Goal: Transaction & Acquisition: Book appointment/travel/reservation

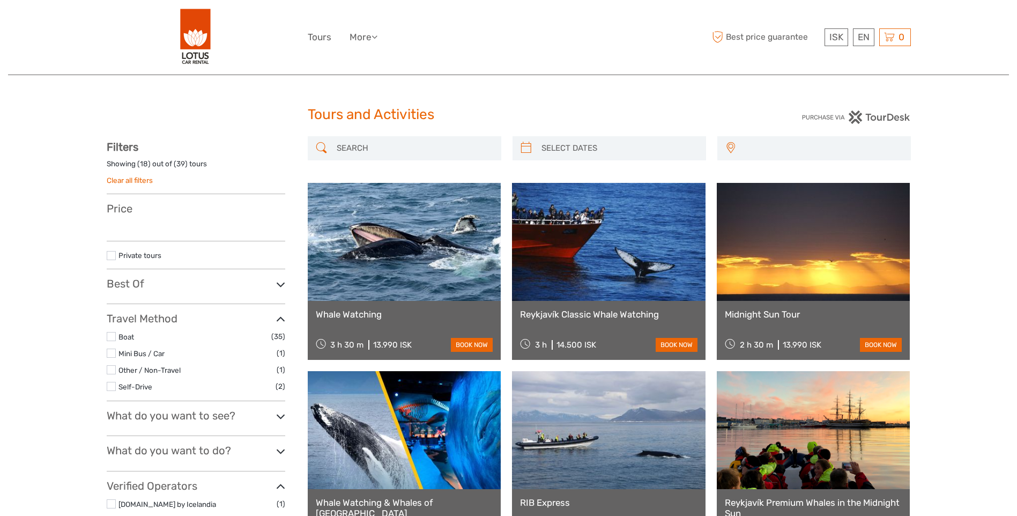
select select
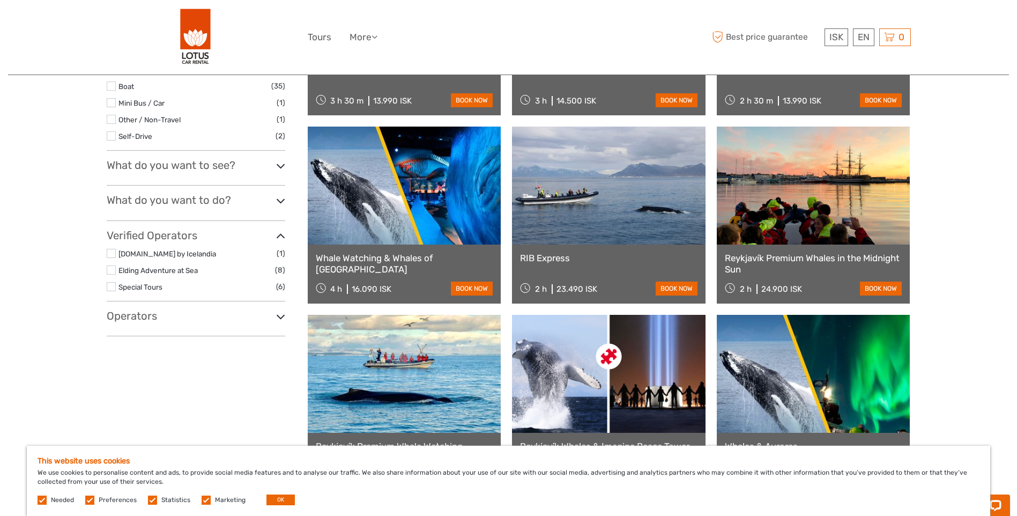
scroll to position [268, 0]
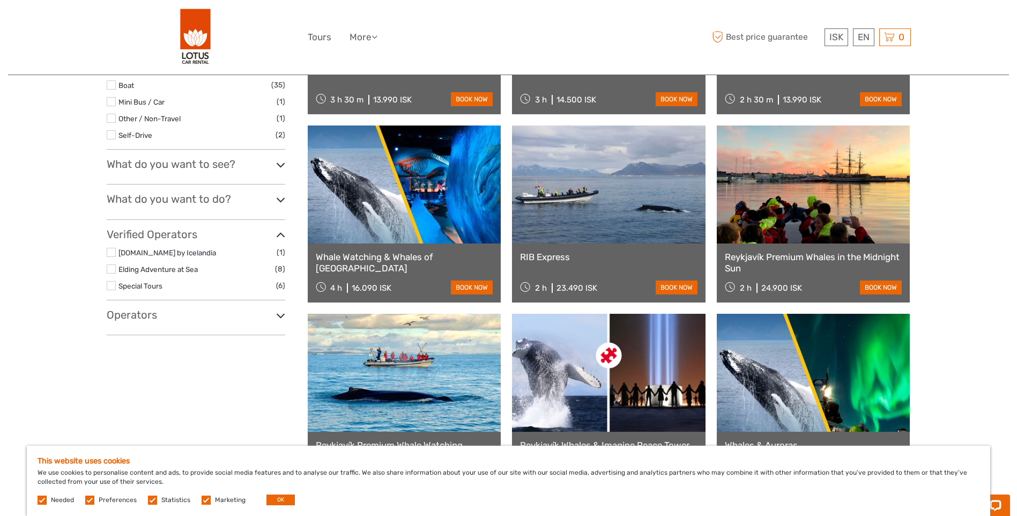
click at [269, 204] on h3 "What do you want to do?" at bounding box center [196, 198] width 179 height 13
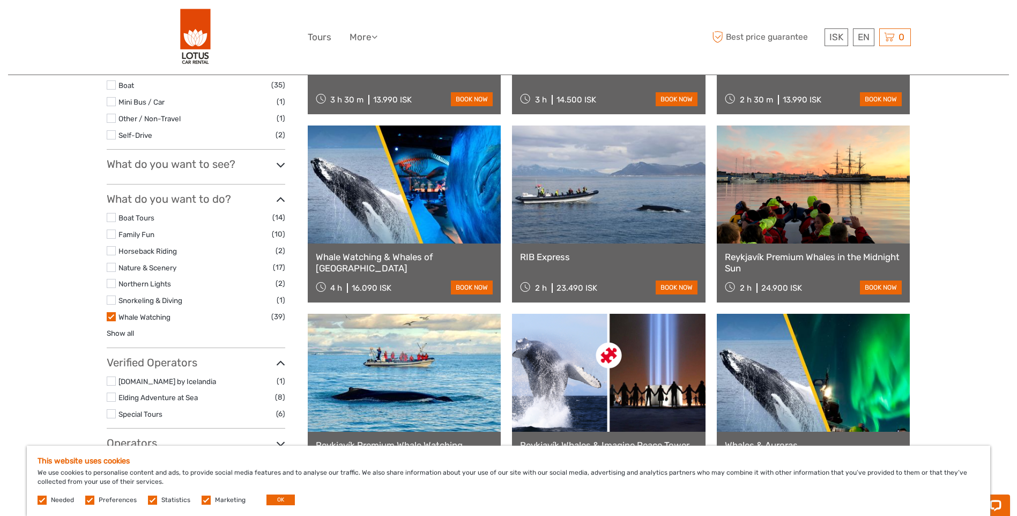
click at [273, 200] on h3 "What do you want to do?" at bounding box center [196, 198] width 179 height 13
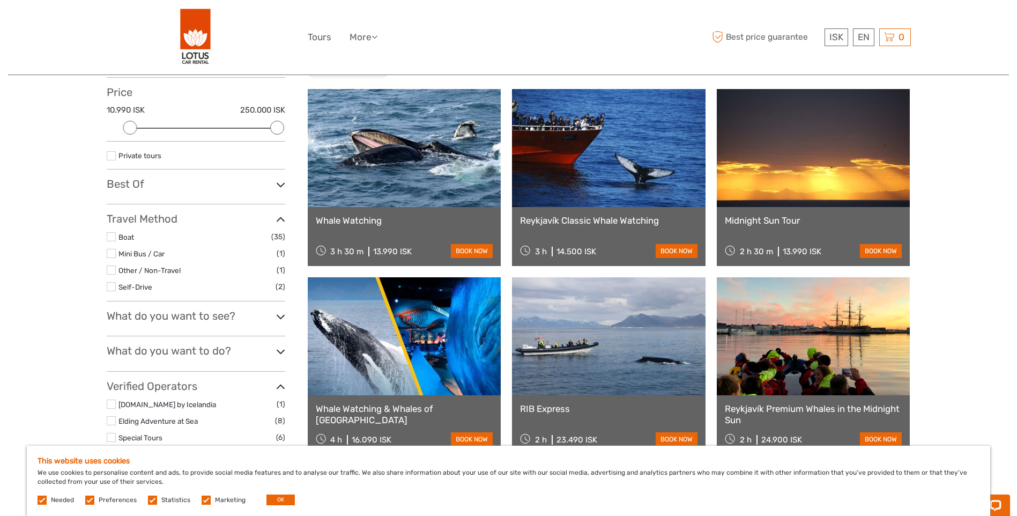
scroll to position [107, 0]
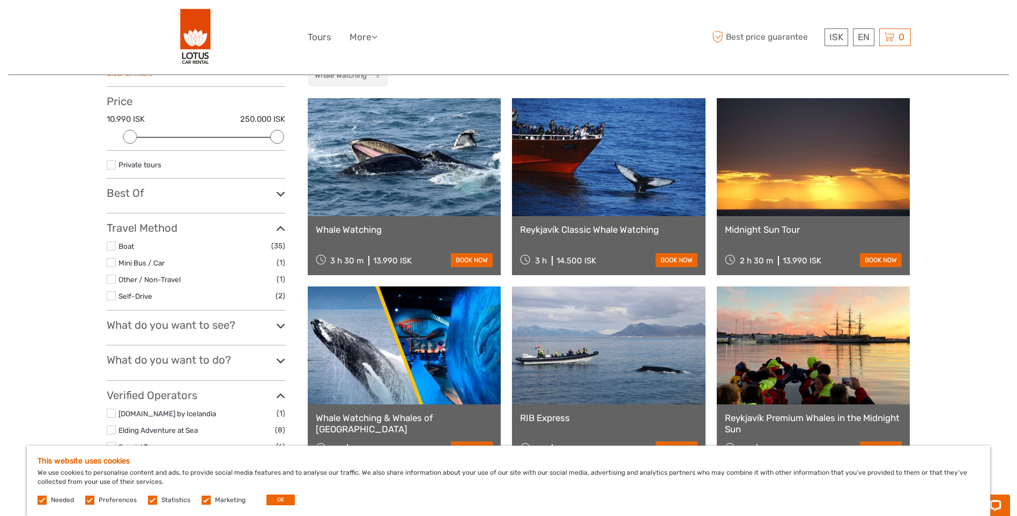
click at [278, 197] on icon at bounding box center [280, 194] width 9 height 14
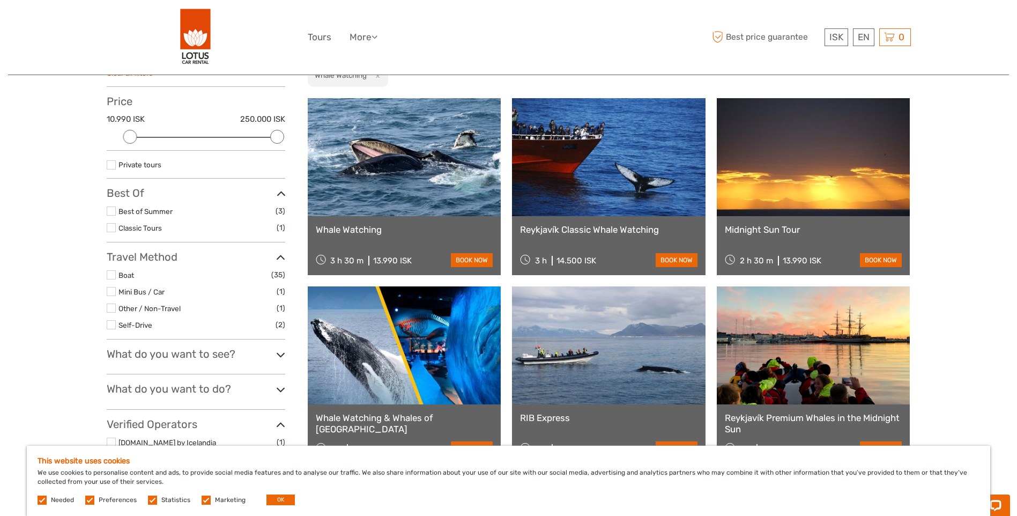
click at [278, 197] on icon at bounding box center [280, 194] width 9 height 14
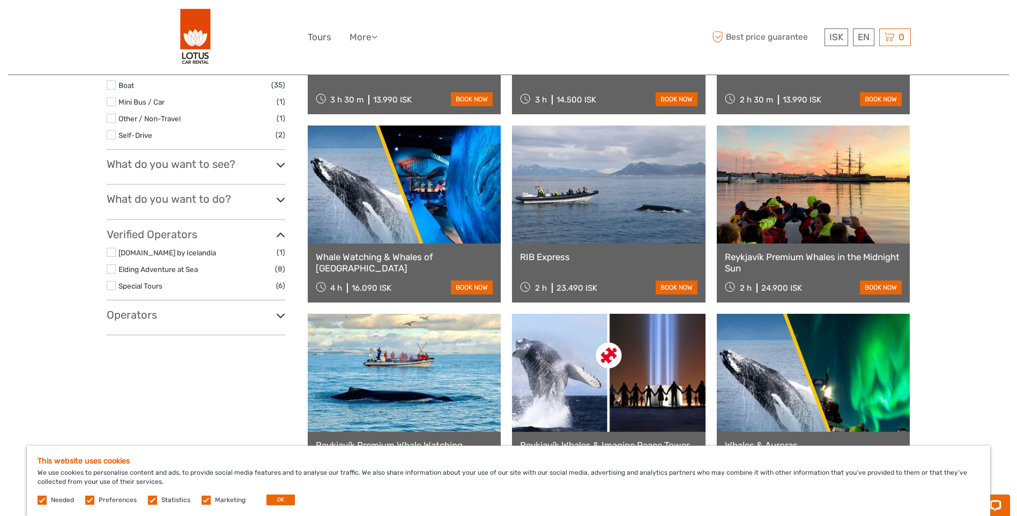
scroll to position [375, 0]
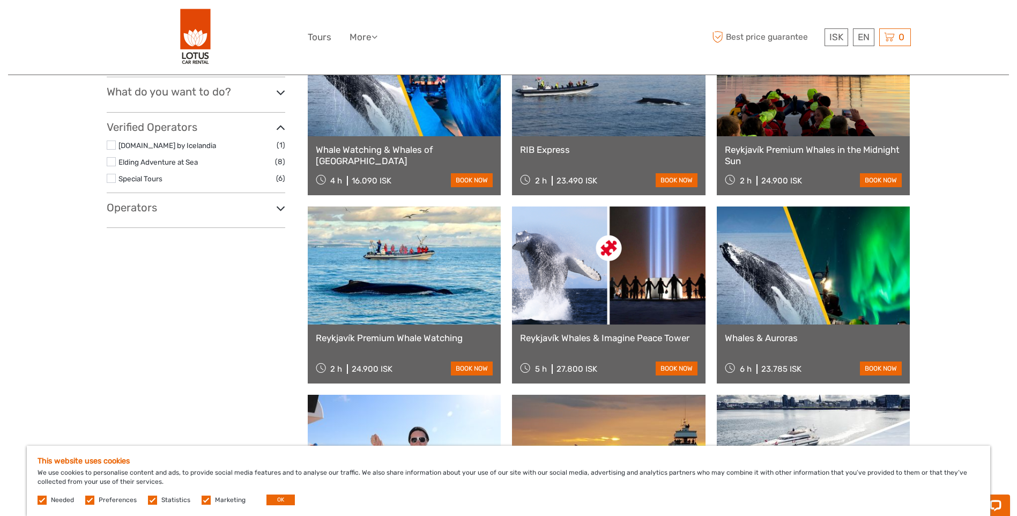
click at [277, 211] on icon at bounding box center [280, 208] width 9 height 14
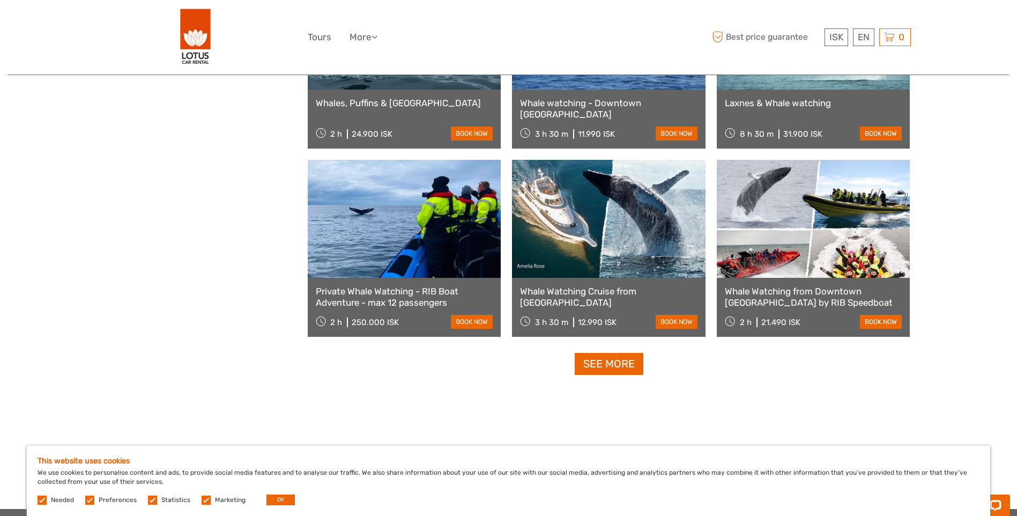
scroll to position [1072, 0]
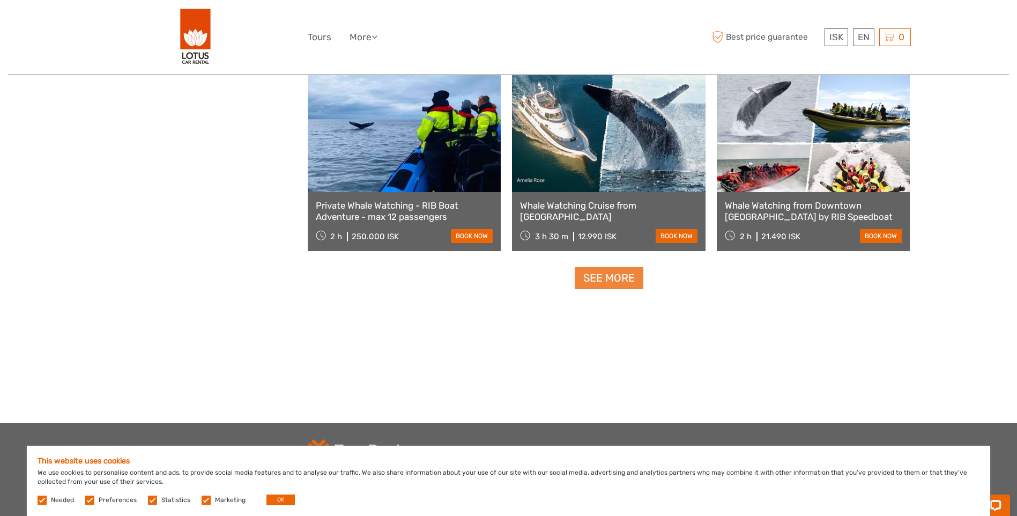
click at [612, 280] on link "See more" at bounding box center [609, 278] width 69 height 22
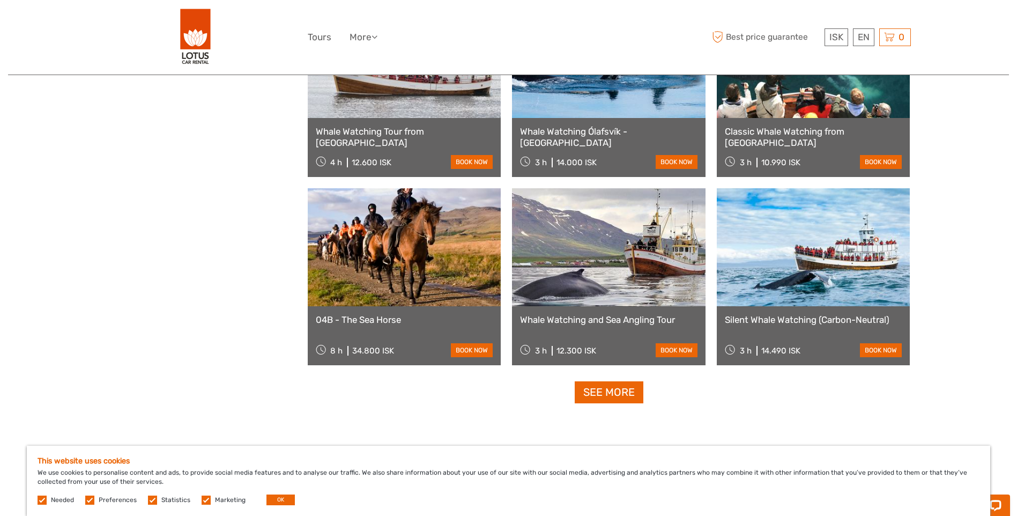
scroll to position [2144, 0]
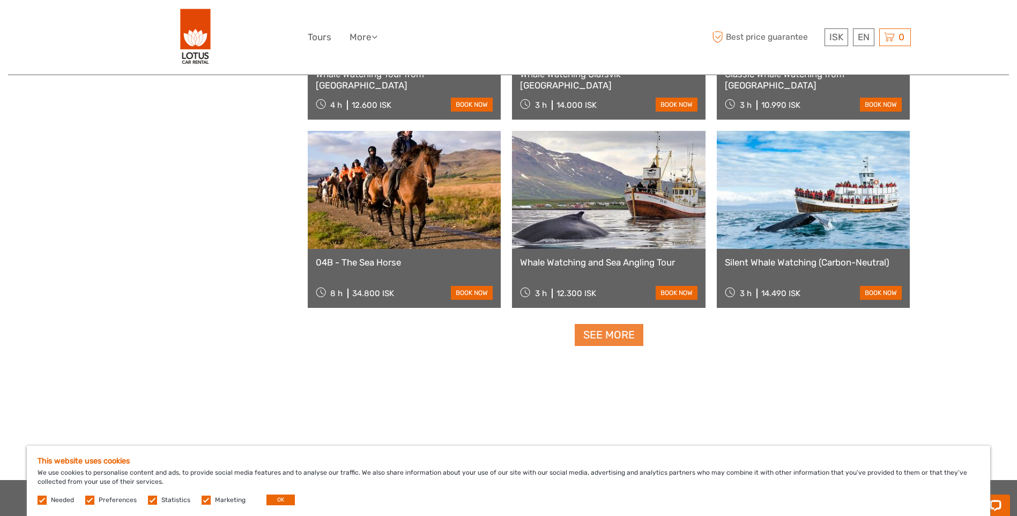
click at [614, 331] on link "See more" at bounding box center [609, 335] width 69 height 22
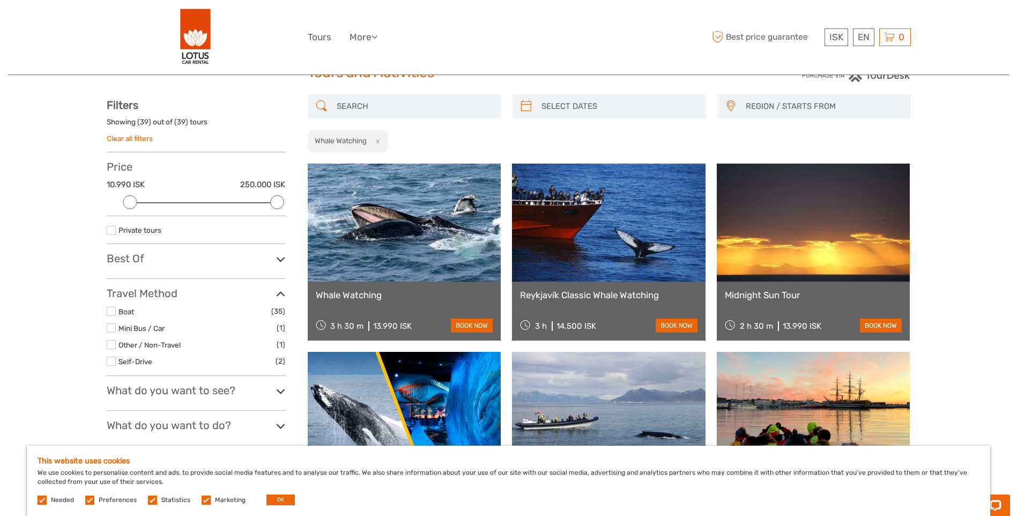
scroll to position [3, 0]
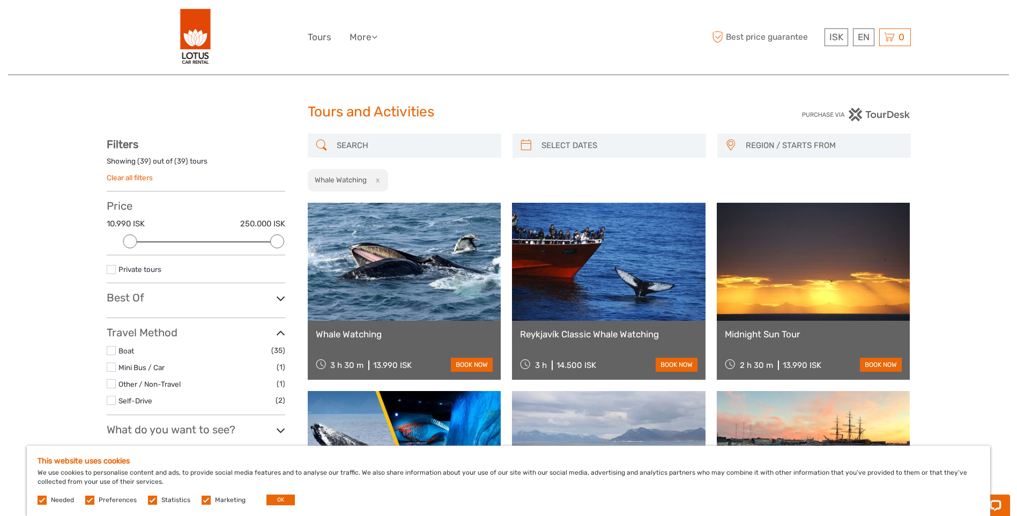
click at [436, 237] on link at bounding box center [405, 262] width 194 height 118
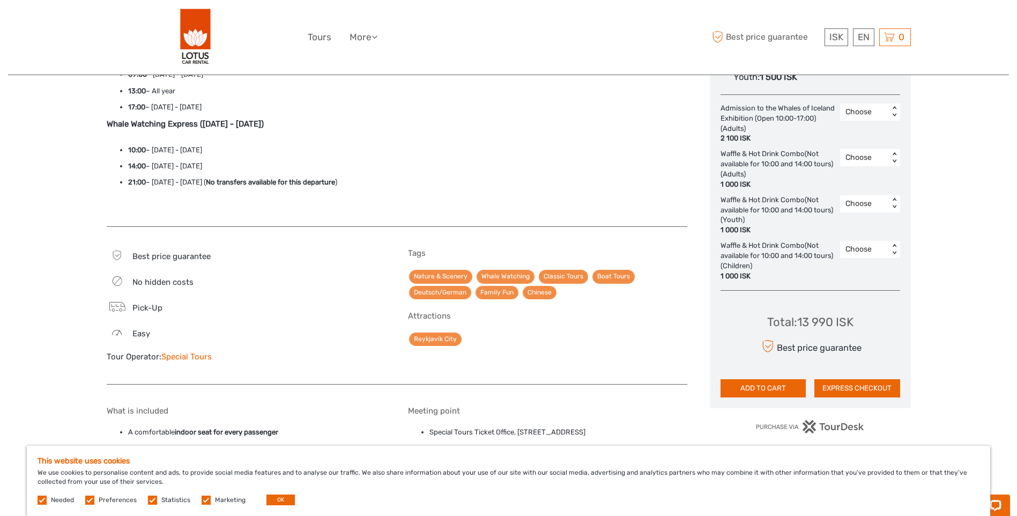
scroll to position [697, 0]
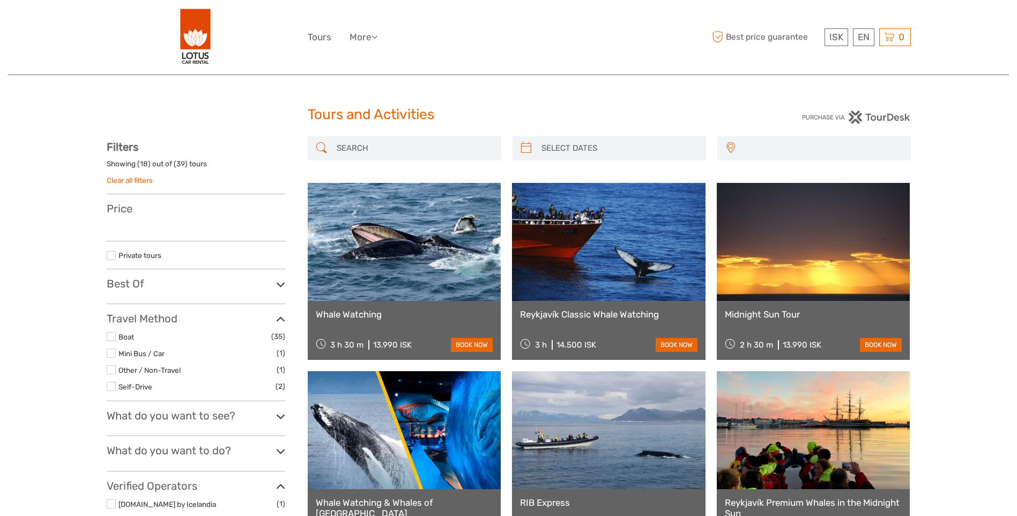
select select
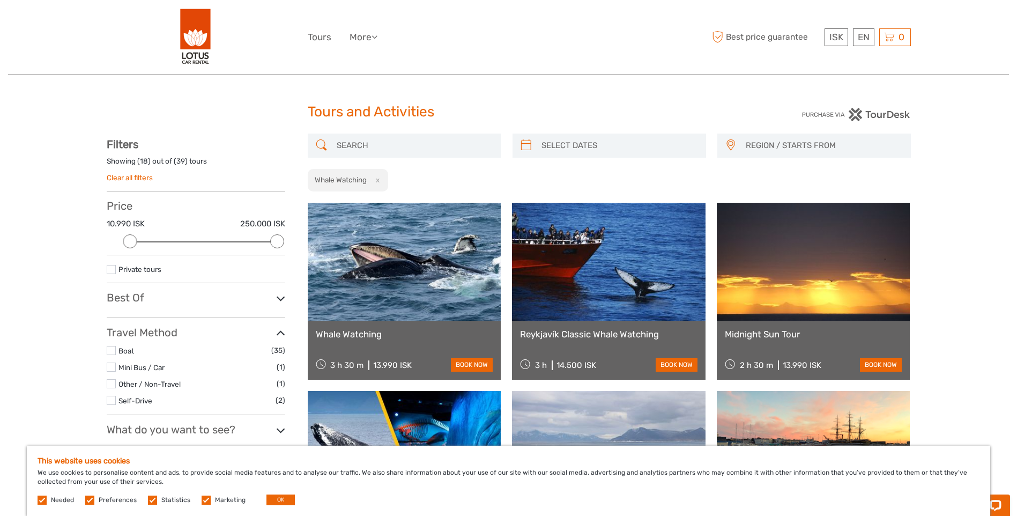
click at [755, 148] on span "REGION / STARTS FROM" at bounding box center [823, 146] width 165 height 18
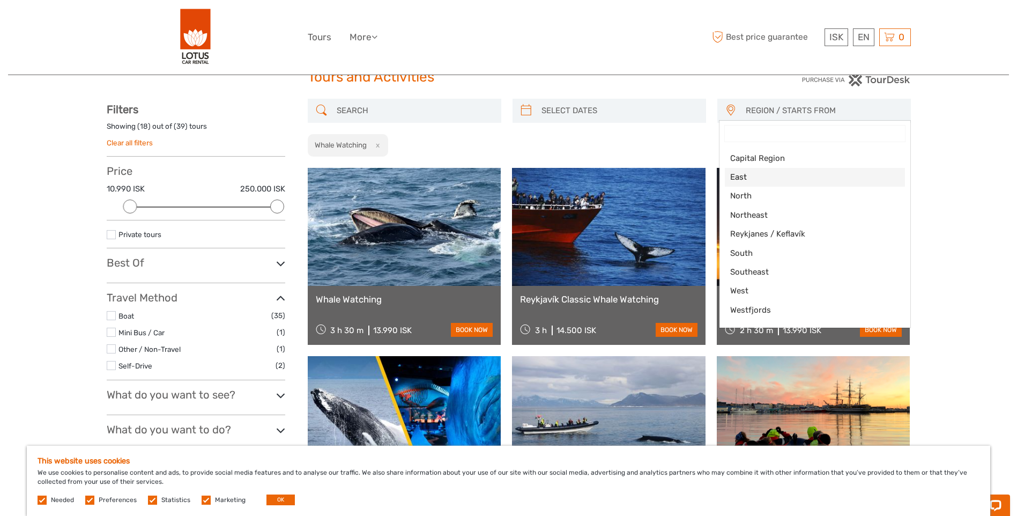
scroll to position [56, 0]
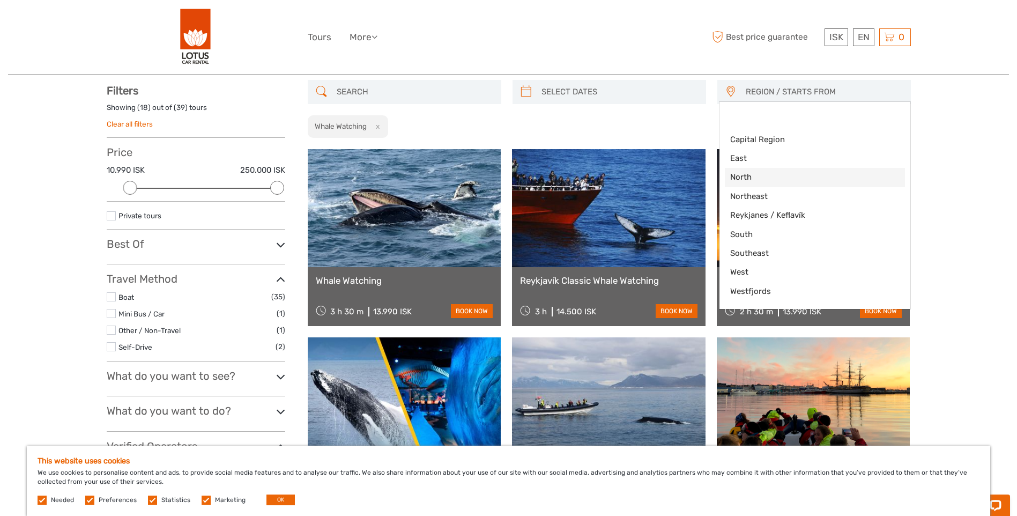
click at [753, 174] on span "North" at bounding box center [805, 177] width 151 height 11
select select "North"
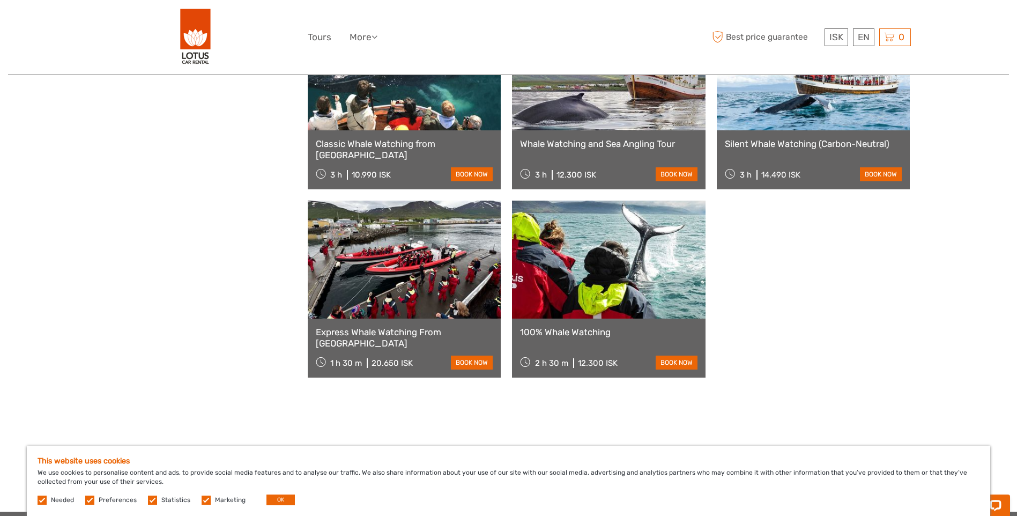
scroll to position [758, 0]
click at [565, 256] on link at bounding box center [609, 259] width 194 height 118
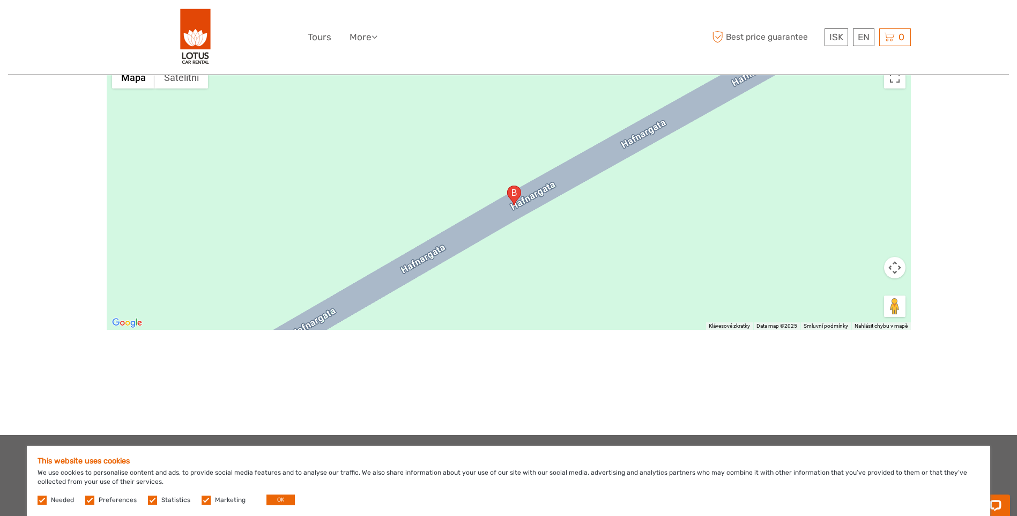
scroll to position [965, 0]
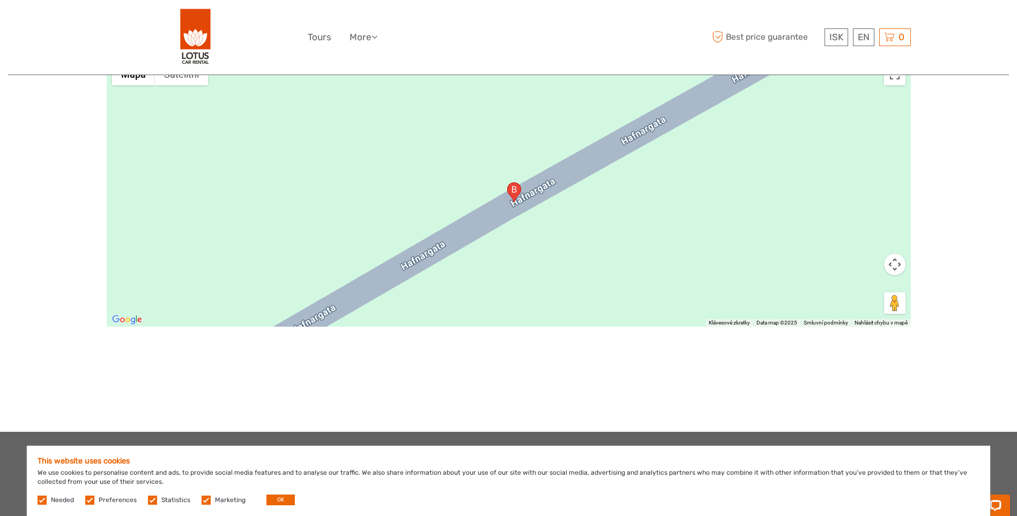
click at [538, 260] on div at bounding box center [509, 192] width 804 height 268
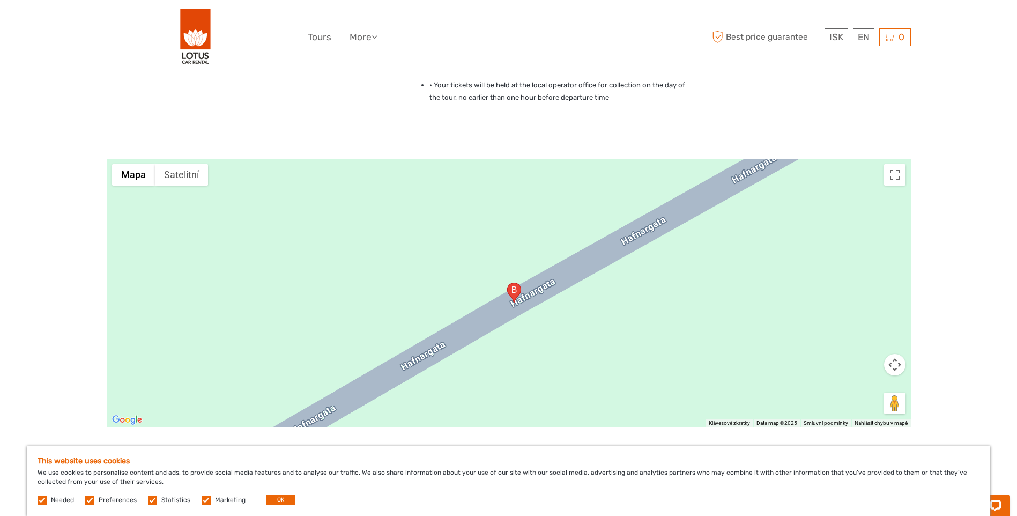
scroll to position [781, 0]
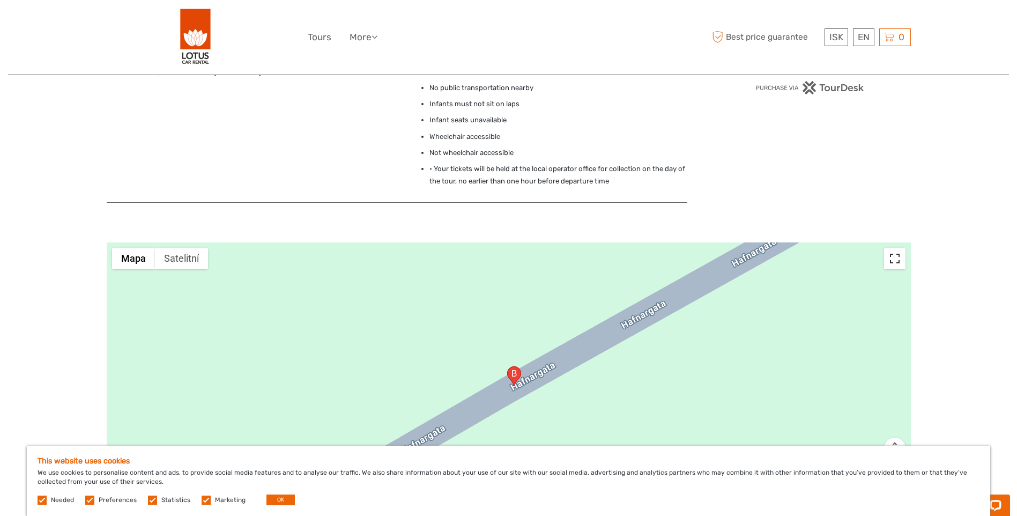
click at [893, 268] on button "Přepnout zobrazení na celou obrazovku" at bounding box center [894, 258] width 21 height 21
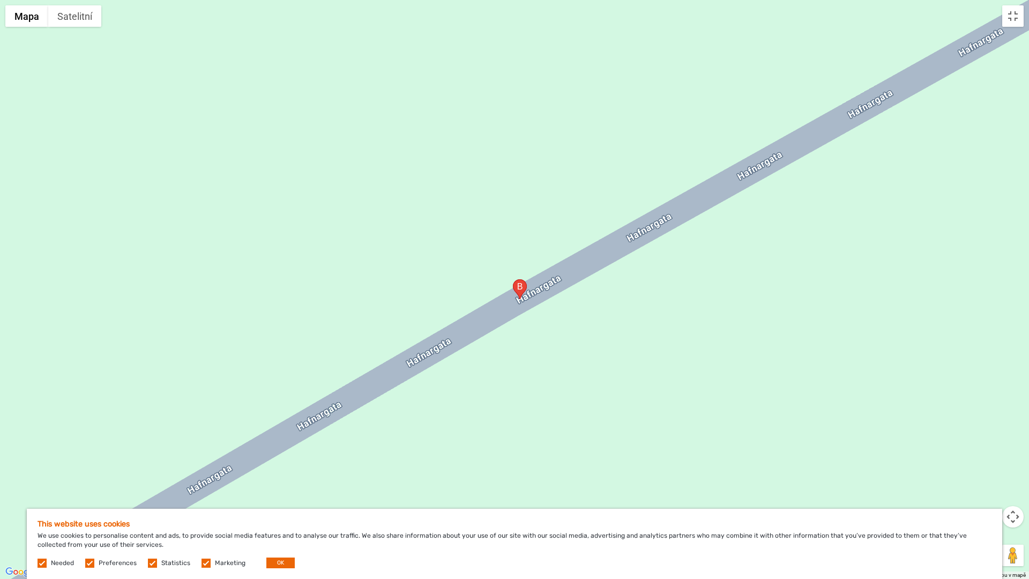
click at [590, 243] on div at bounding box center [514, 289] width 1029 height 579
click at [76, 26] on button "Satelitní" at bounding box center [74, 15] width 53 height 21
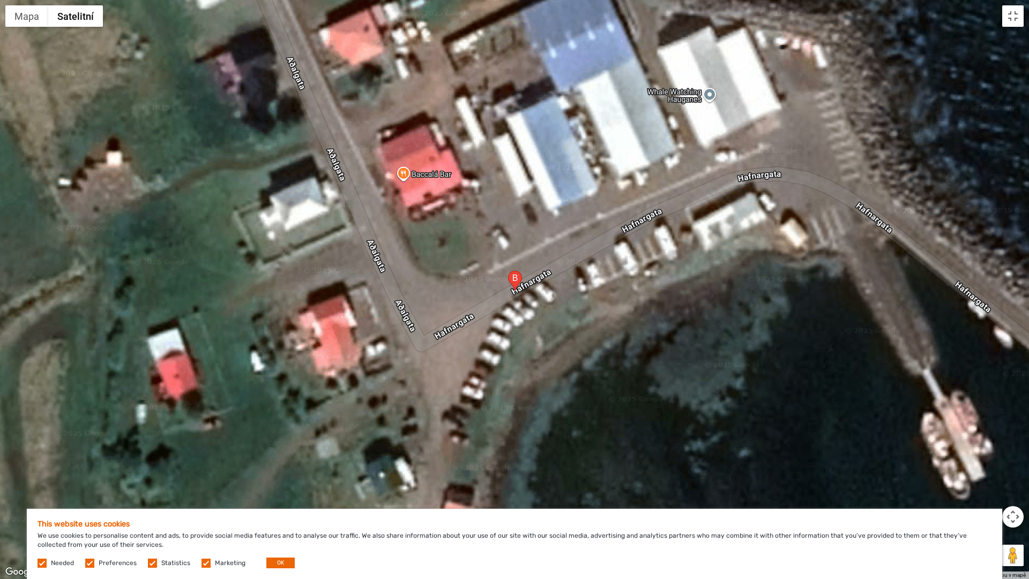
click at [76, 26] on button "Satelitní" at bounding box center [75, 15] width 55 height 21
click at [32, 18] on button "Mapa" at bounding box center [26, 15] width 43 height 21
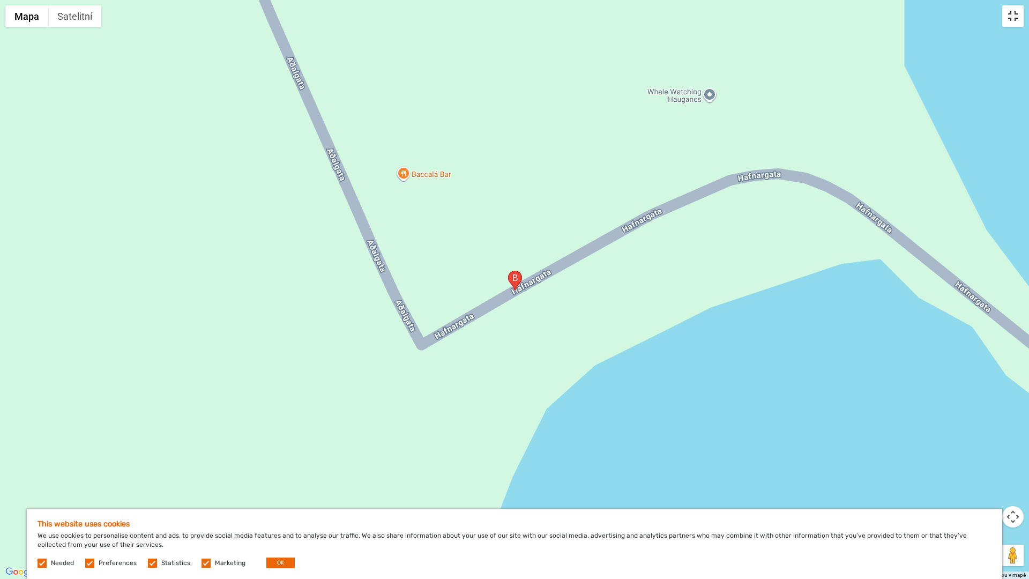
click at [1004, 18] on button "Přepnout zobrazení na celou obrazovku" at bounding box center [1013, 15] width 21 height 21
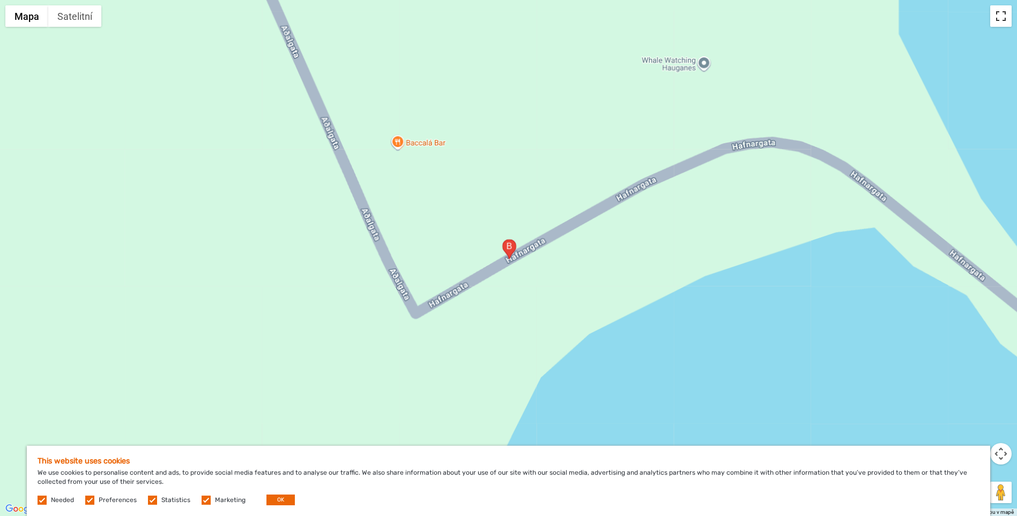
scroll to position [352, 0]
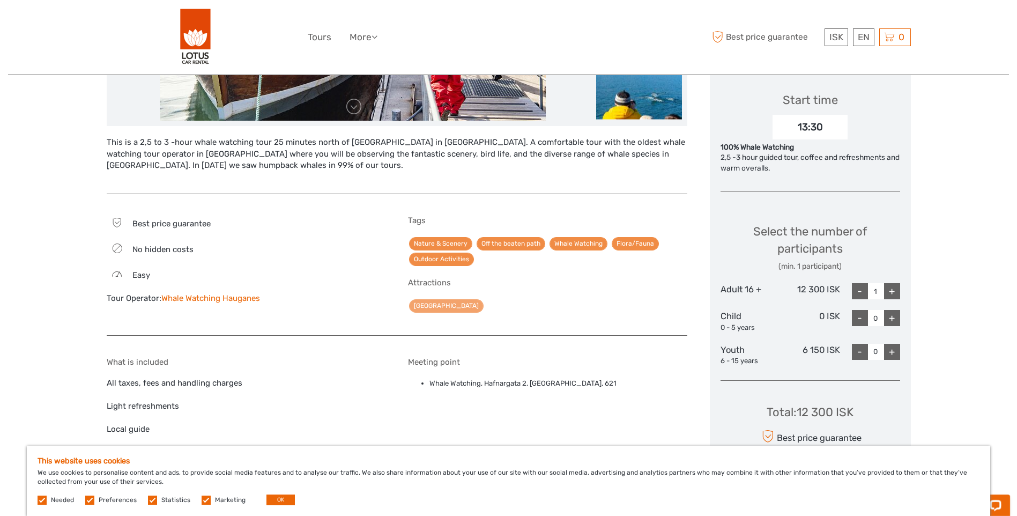
click at [442, 301] on link "[GEOGRAPHIC_DATA]" at bounding box center [446, 305] width 75 height 13
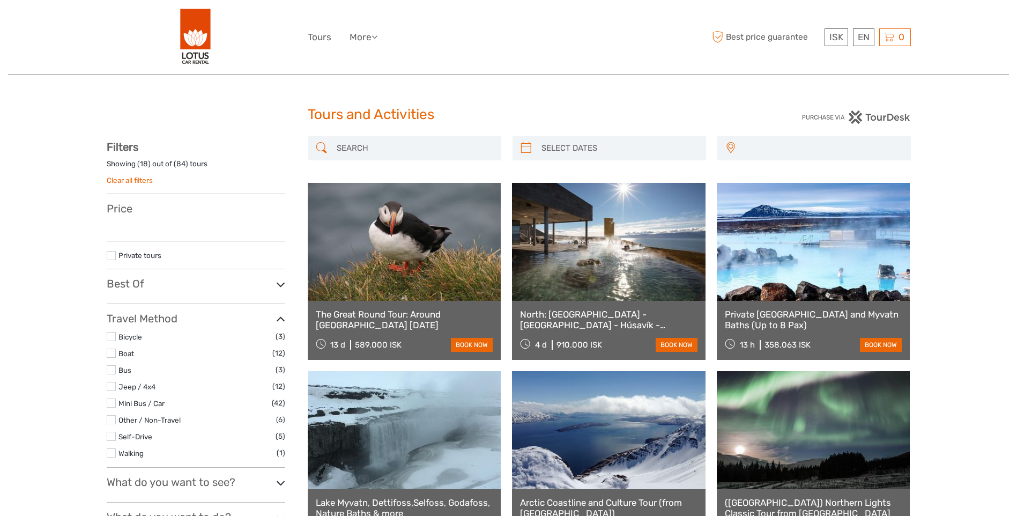
select select
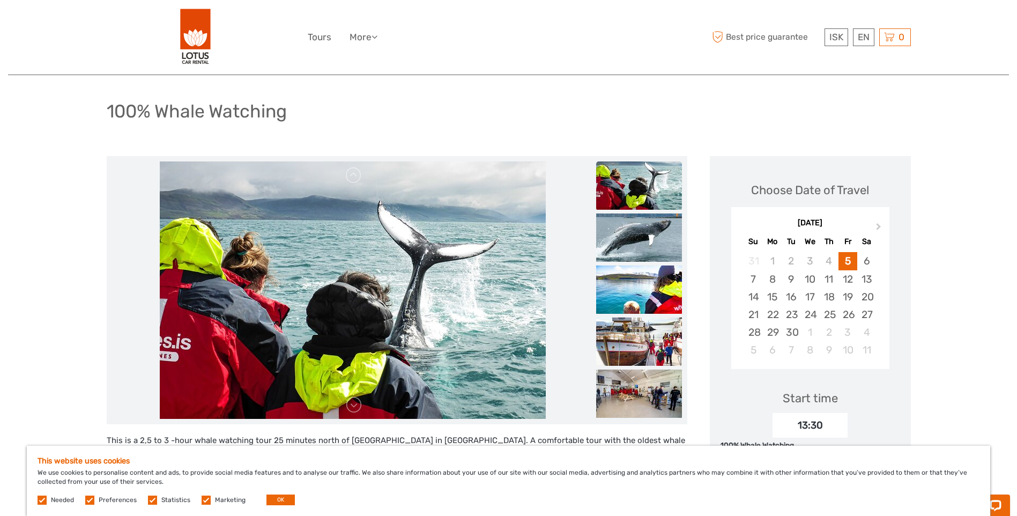
scroll to position [31, 0]
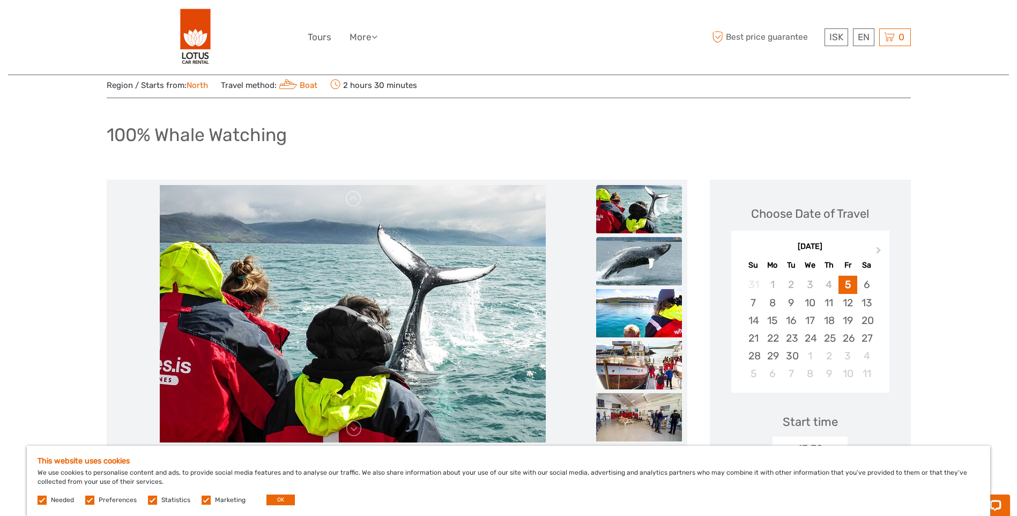
click at [649, 253] on img at bounding box center [639, 261] width 86 height 48
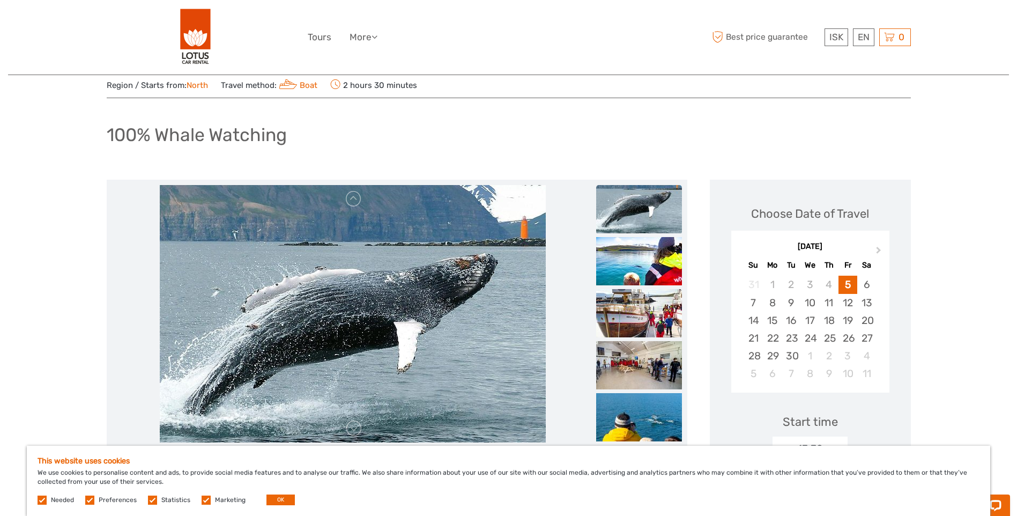
click at [650, 327] on img at bounding box center [639, 313] width 86 height 48
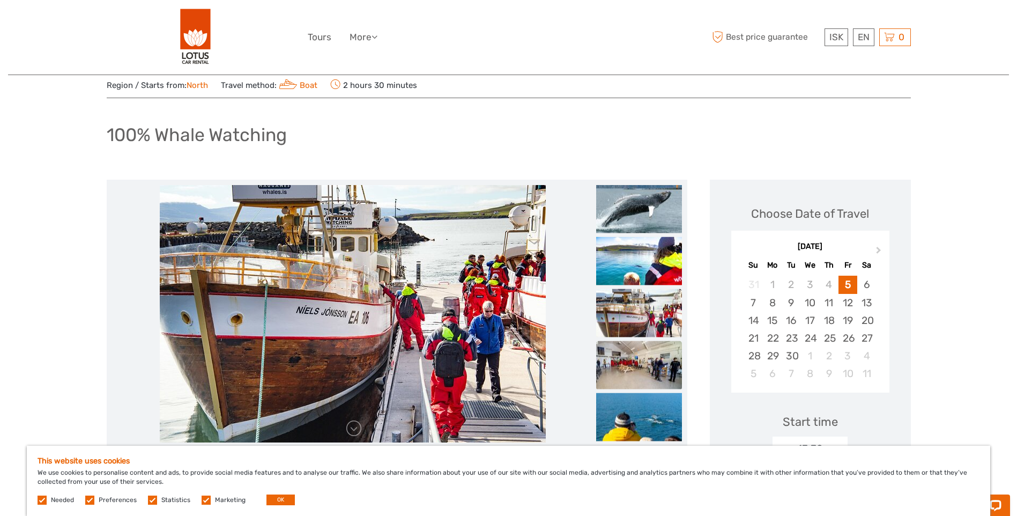
click at [642, 367] on img at bounding box center [639, 365] width 86 height 48
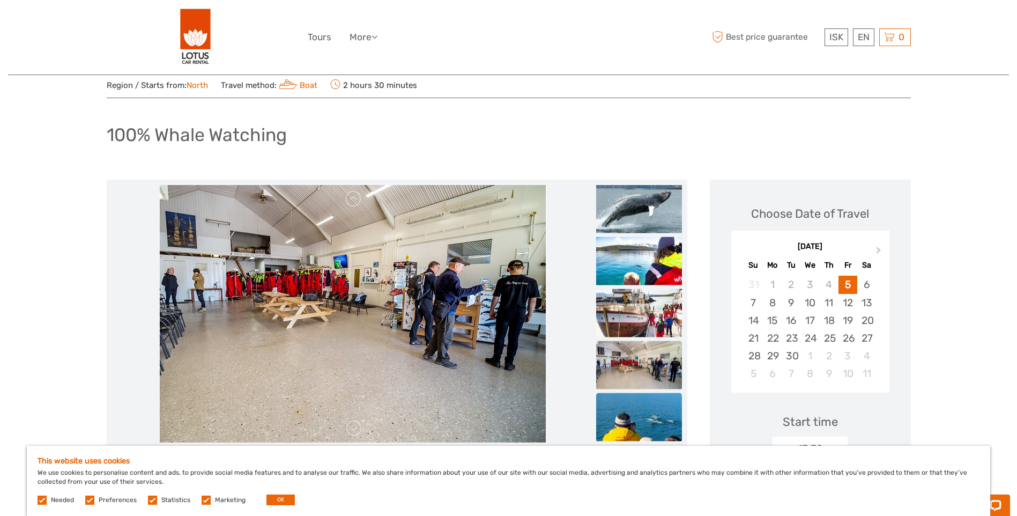
click at [637, 407] on img at bounding box center [639, 417] width 86 height 48
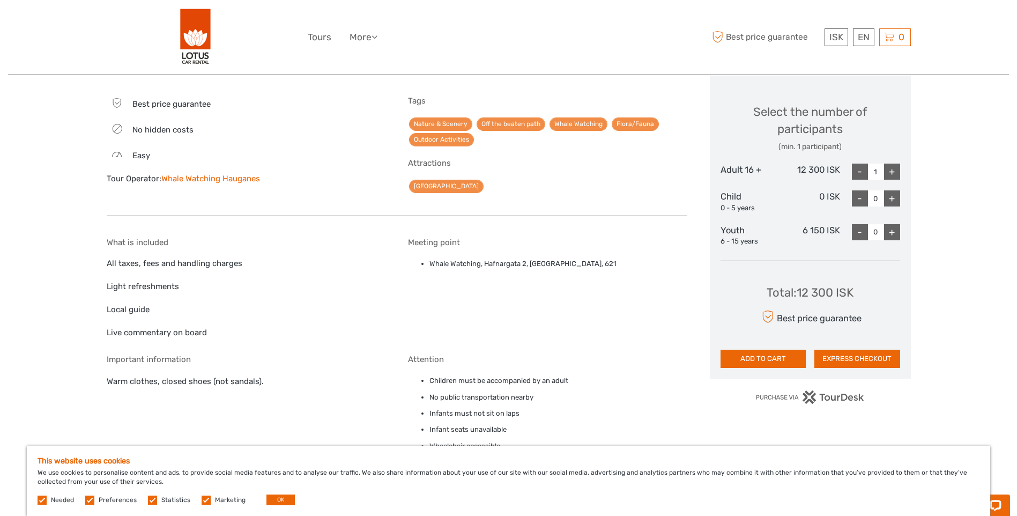
scroll to position [406, 0]
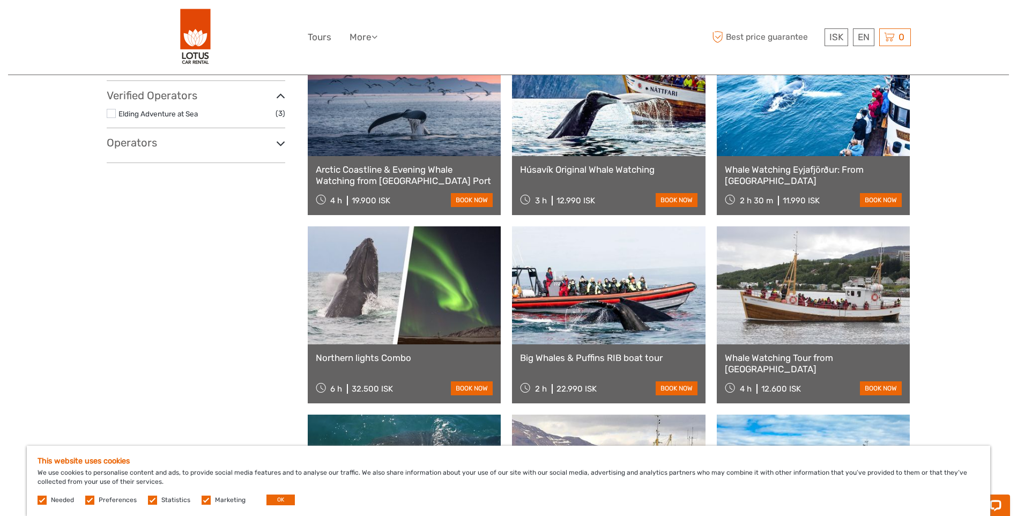
scroll to position [329, 0]
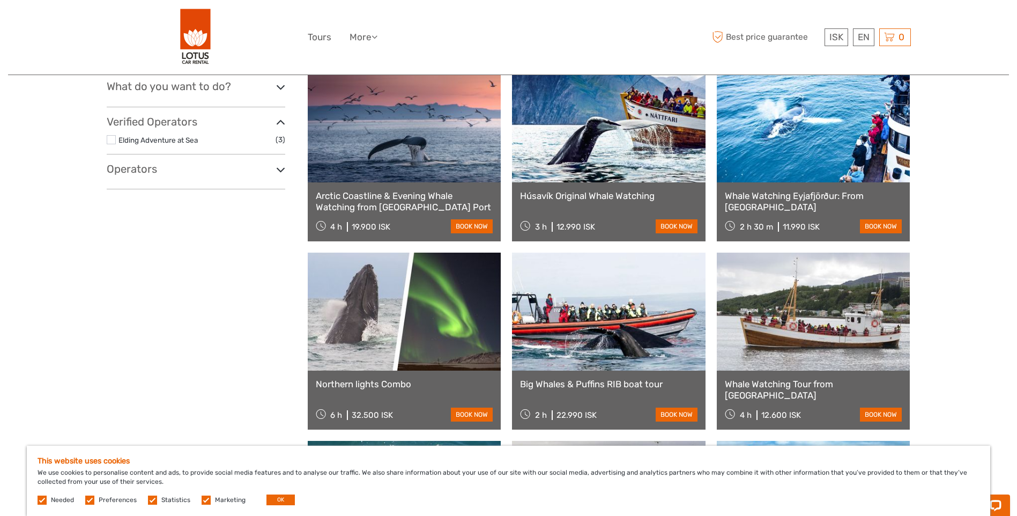
click at [619, 194] on link "Húsavík Original Whale Watching" at bounding box center [608, 195] width 177 height 11
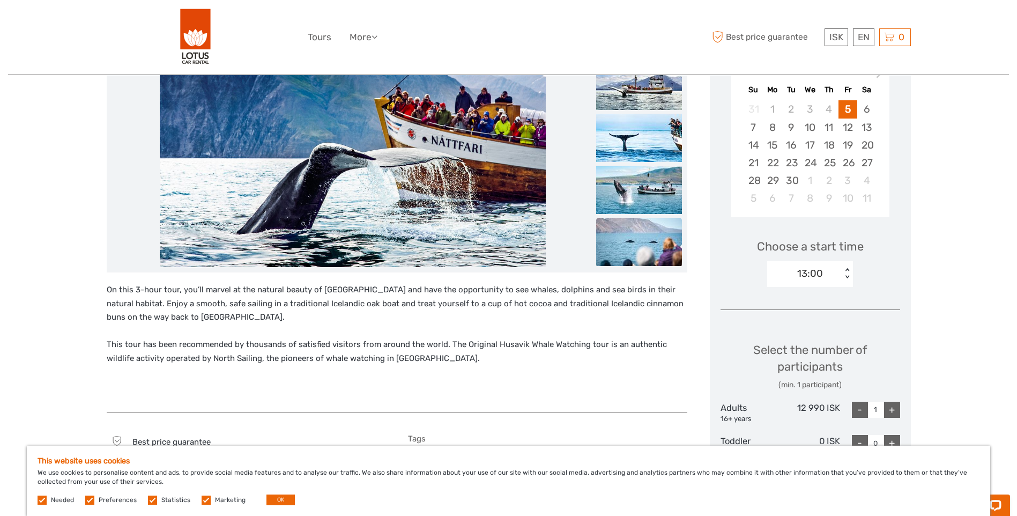
scroll to position [214, 0]
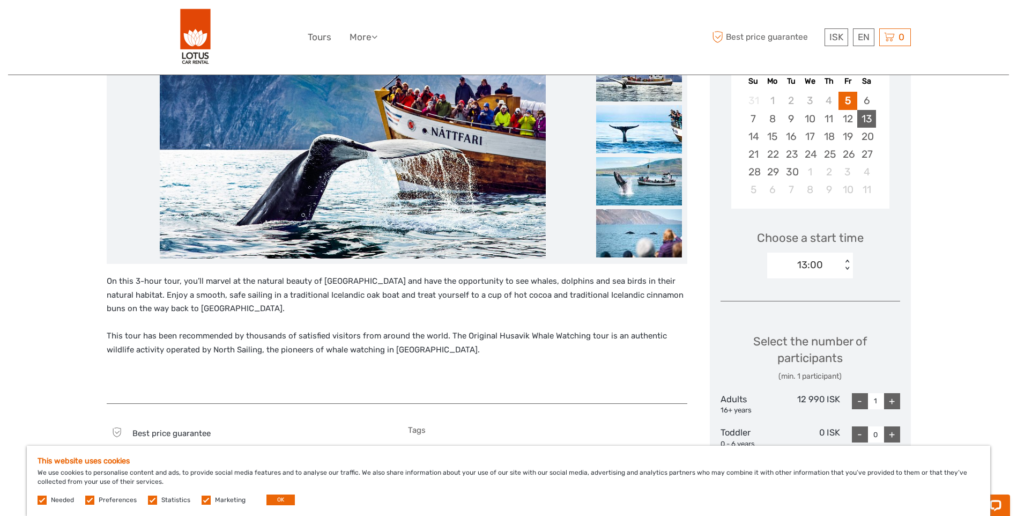
click at [865, 121] on div "13" at bounding box center [866, 119] width 19 height 18
click at [844, 263] on div "< >" at bounding box center [847, 264] width 9 height 11
click at [884, 247] on div "Choose a start time option 09:00 selected, 1 of 5. 5 results available. Use Up …" at bounding box center [811, 249] width 180 height 69
click at [640, 183] on img at bounding box center [639, 181] width 86 height 48
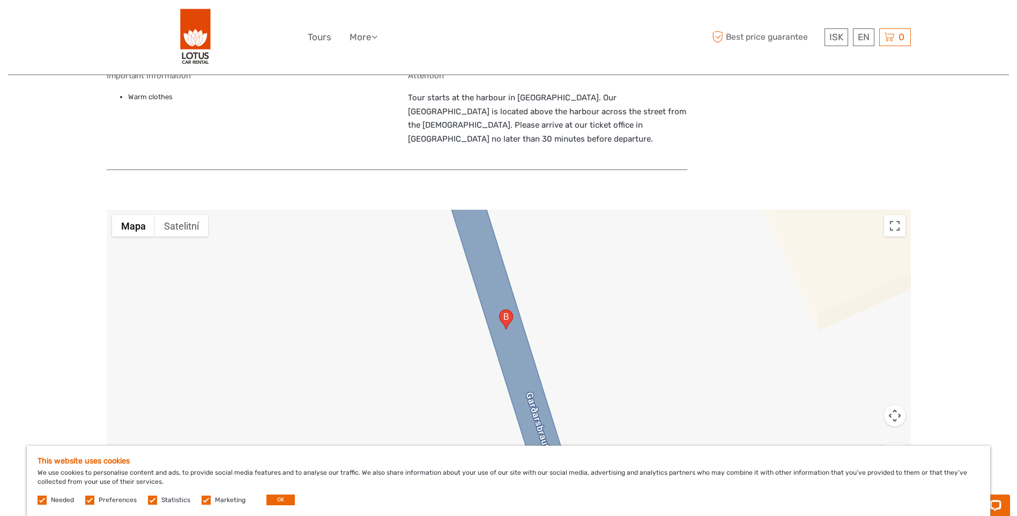
scroll to position [804, 0]
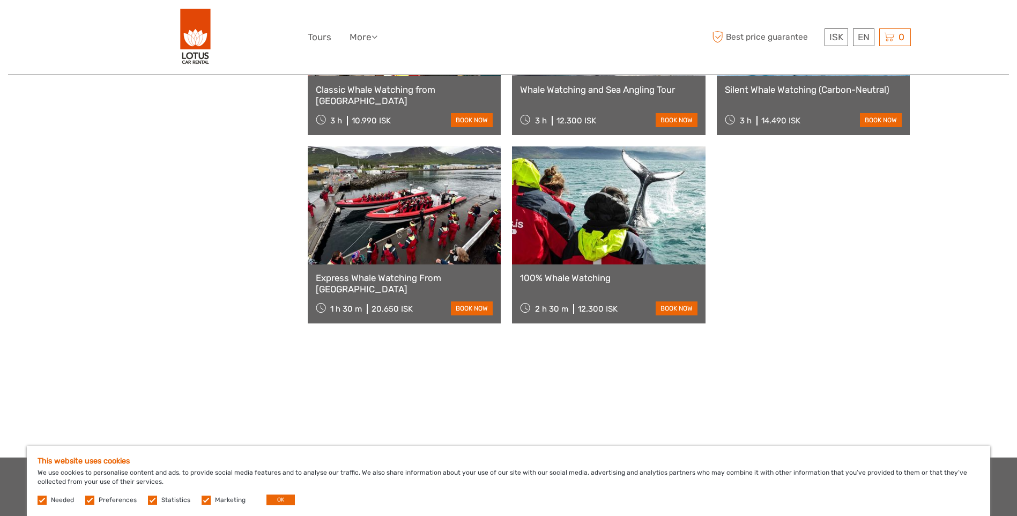
click at [619, 241] on link at bounding box center [609, 205] width 194 height 118
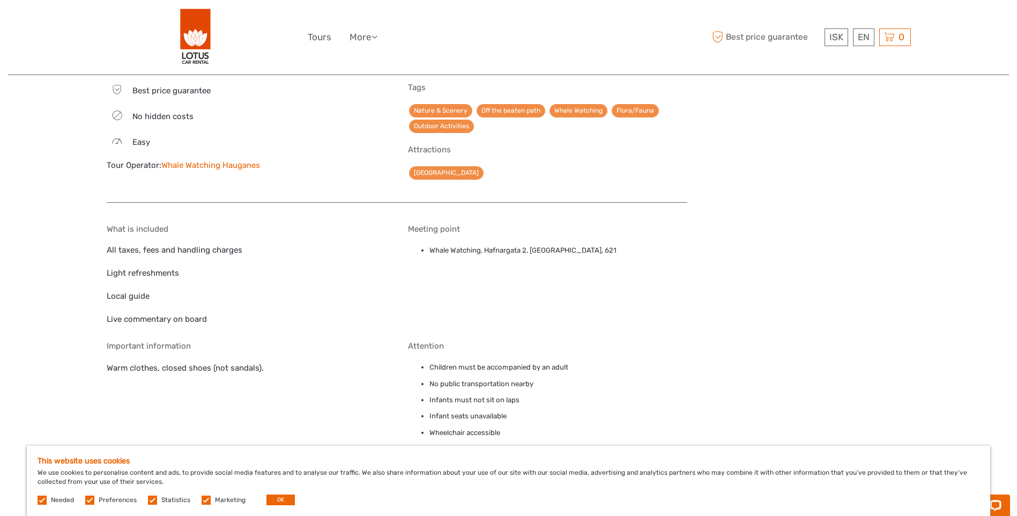
scroll to position [482, 0]
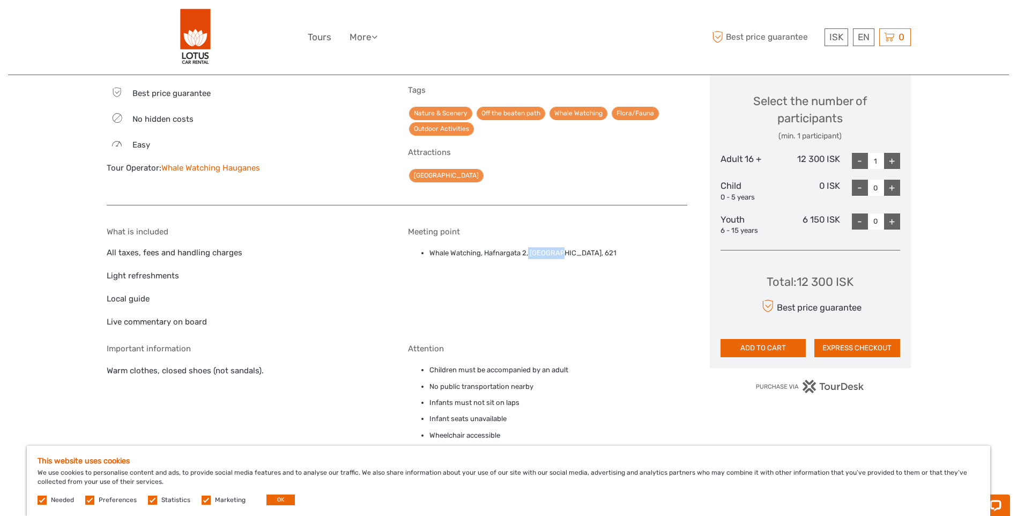
drag, startPoint x: 563, startPoint y: 253, endPoint x: 529, endPoint y: 253, distance: 34.3
click at [529, 253] on li "Whale Watching, Hafnargata 2, Hauganes, 621" at bounding box center [558, 253] width 258 height 12
copy li "Hauganes"
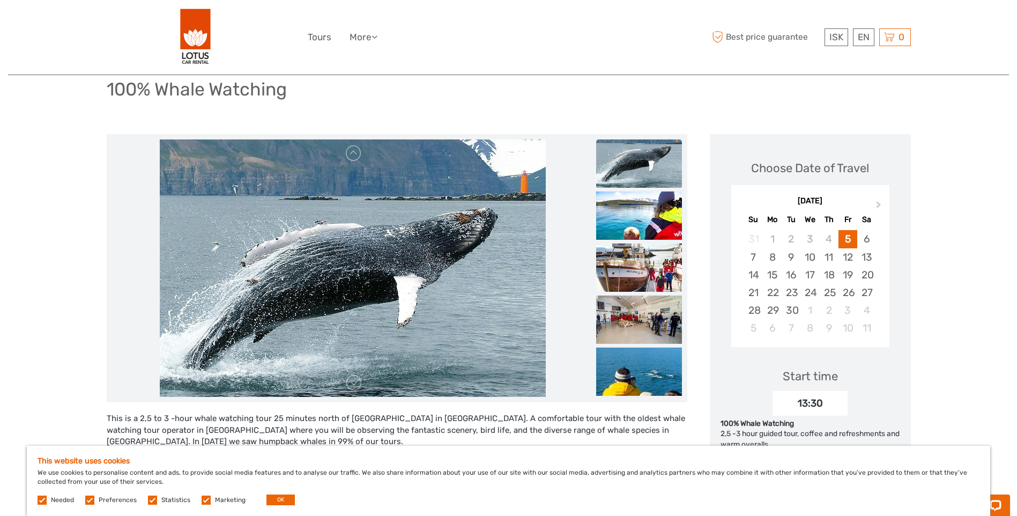
scroll to position [0, 0]
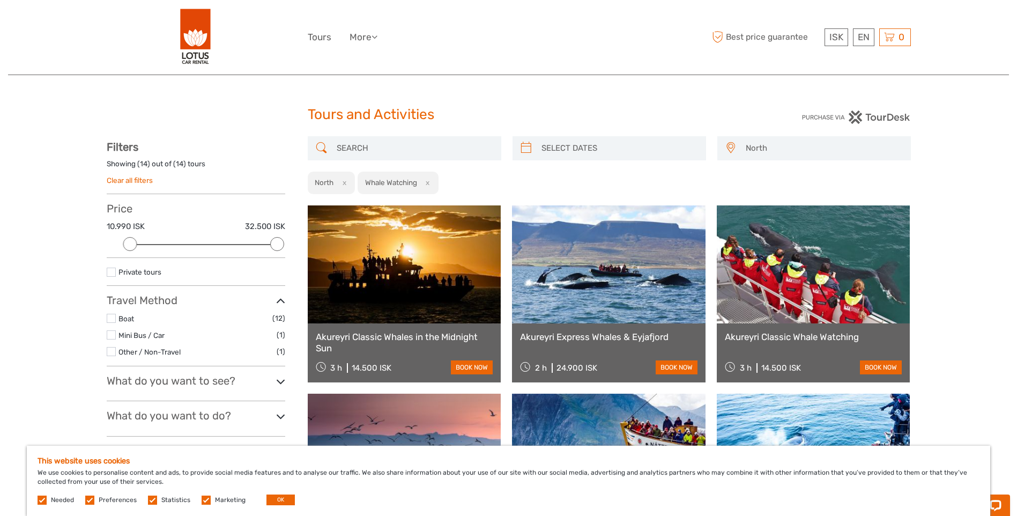
click at [427, 182] on button "x" at bounding box center [426, 182] width 14 height 11
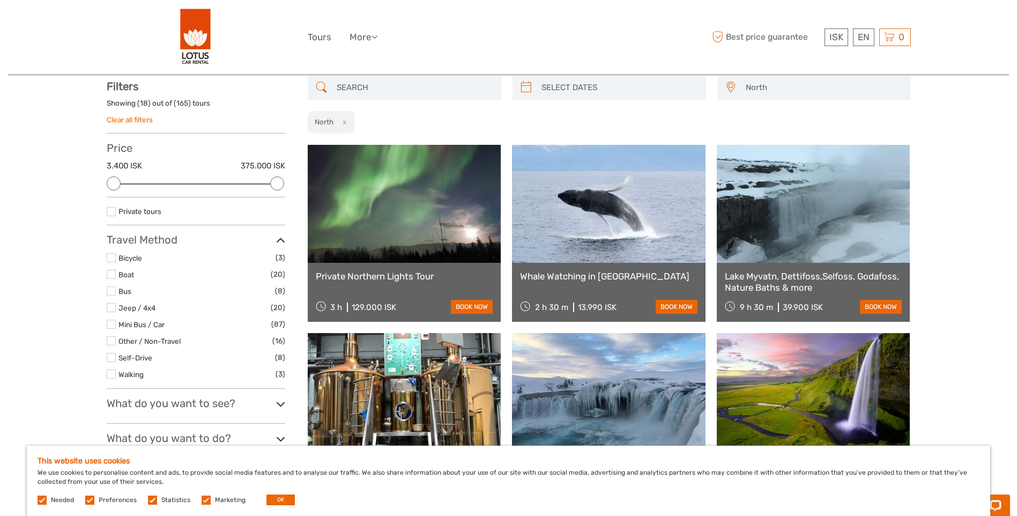
scroll to position [61, 0]
click at [345, 121] on button "x" at bounding box center [342, 121] width 14 height 11
select select
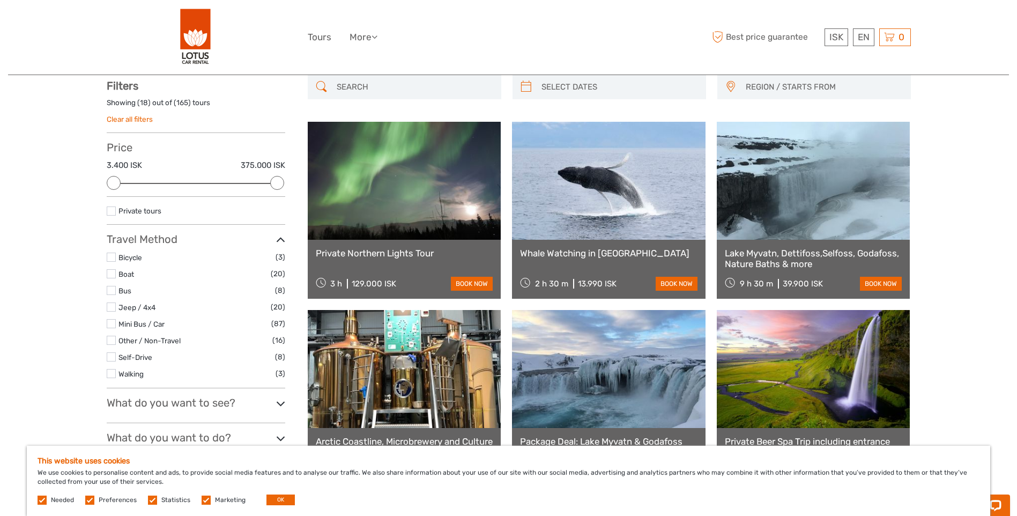
scroll to position [13, 0]
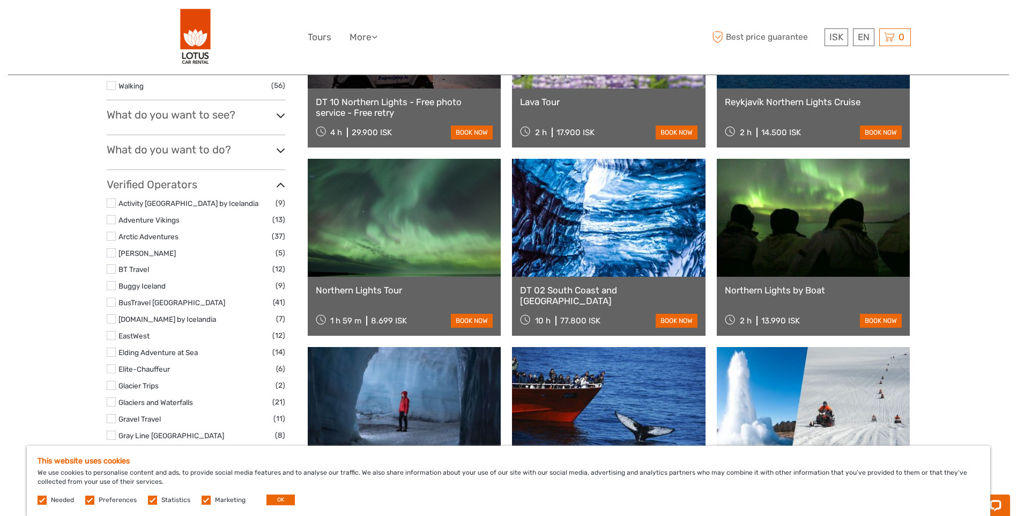
scroll to position [383, 0]
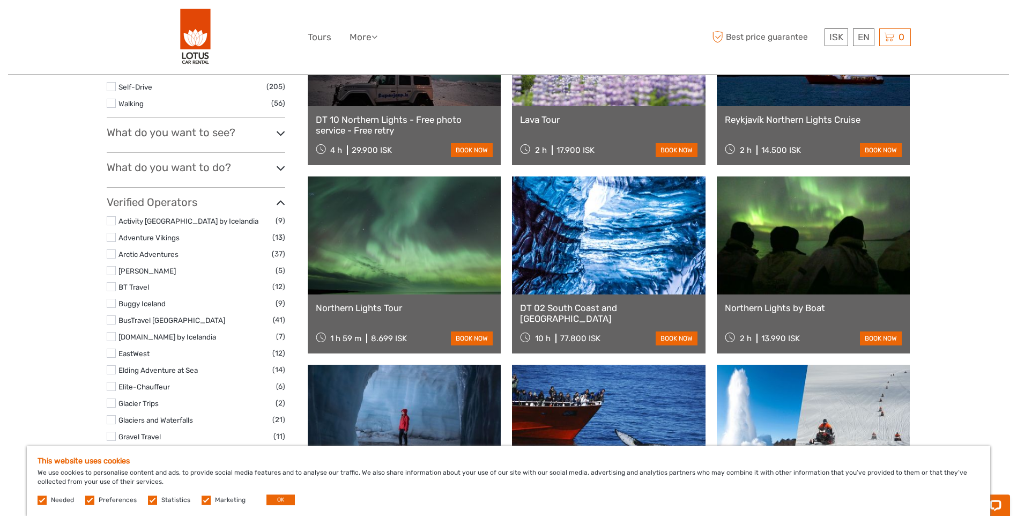
click at [277, 173] on icon at bounding box center [280, 168] width 9 height 14
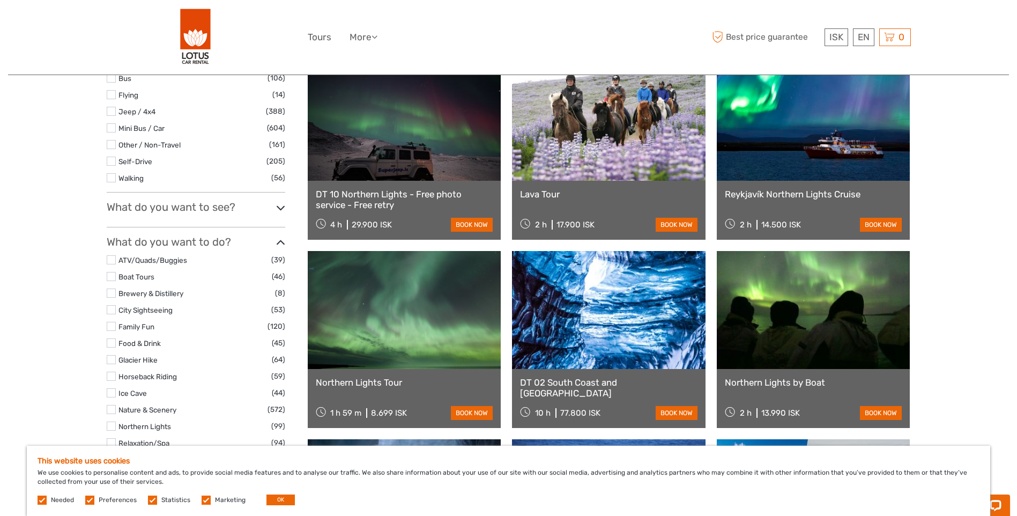
scroll to position [222, 0]
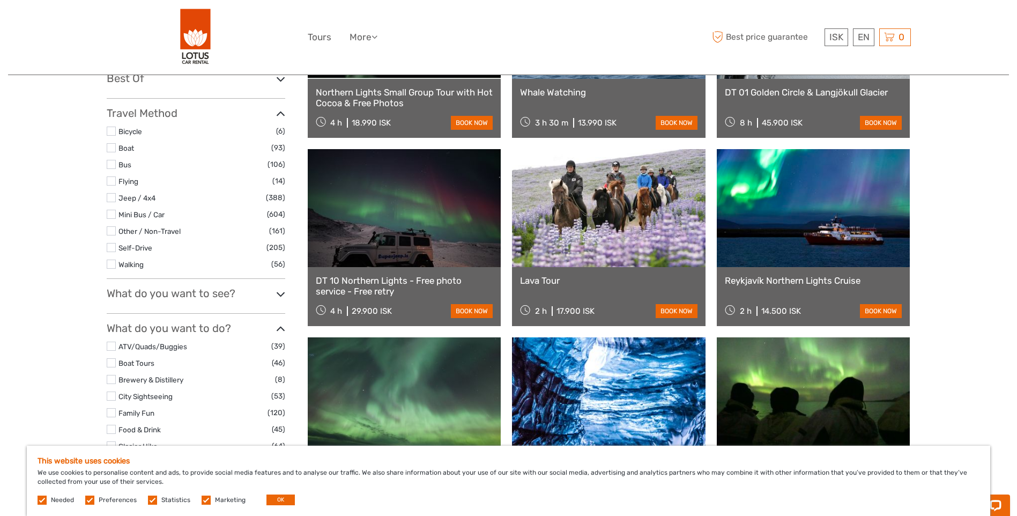
click at [276, 289] on icon at bounding box center [280, 294] width 9 height 14
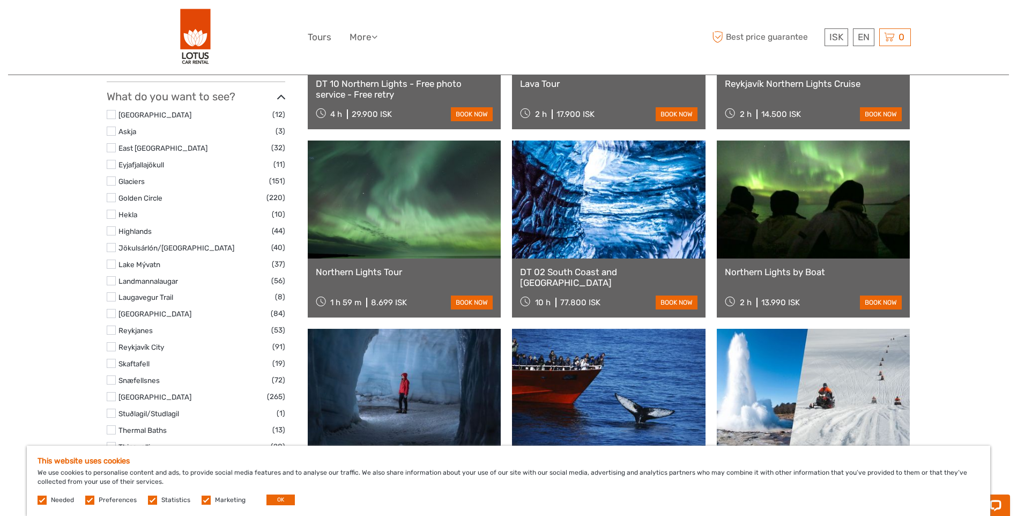
scroll to position [436, 0]
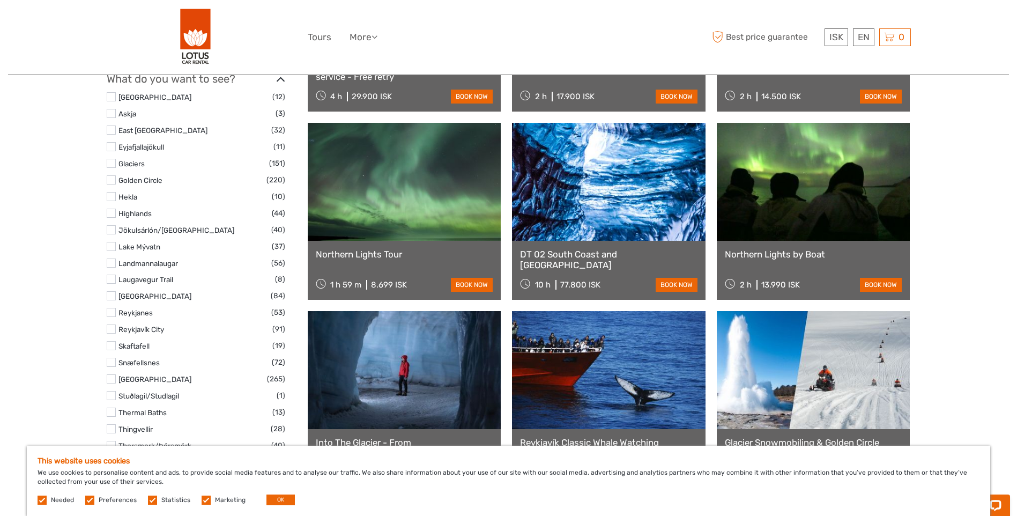
click at [112, 261] on label at bounding box center [111, 262] width 9 height 9
click at [0, 0] on input "checkbox" at bounding box center [0, 0] width 0 height 0
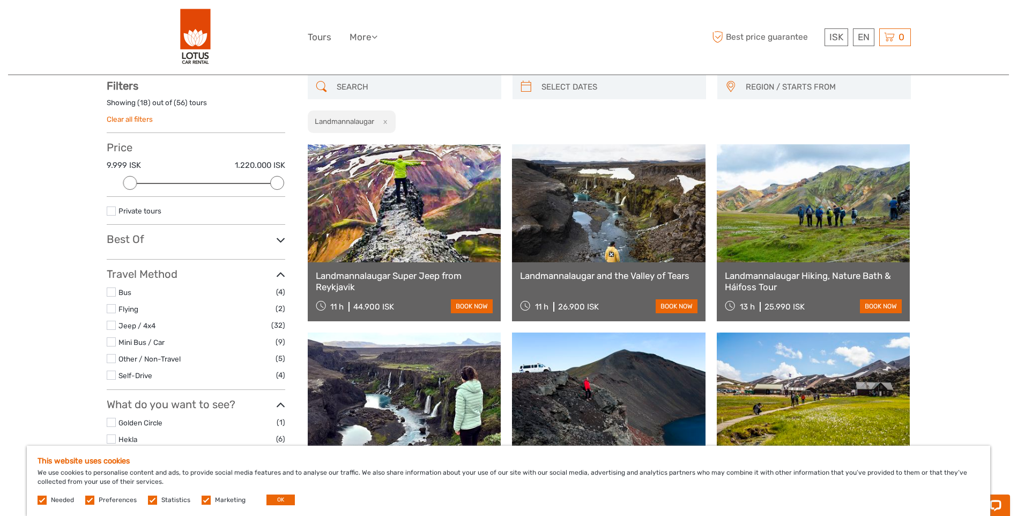
scroll to position [8, 0]
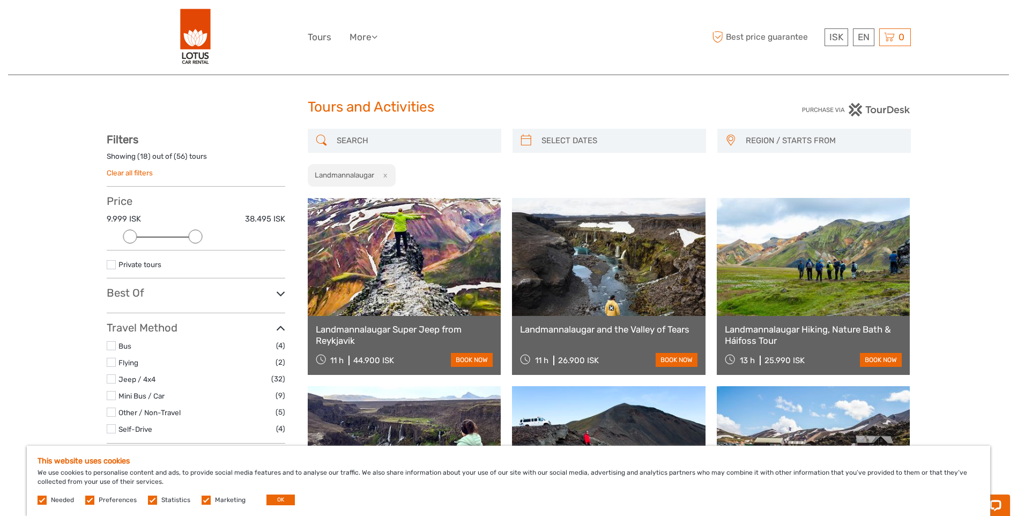
drag, startPoint x: 279, startPoint y: 236, endPoint x: 203, endPoint y: 237, distance: 76.7
click at [203, 237] on div "Price 9.999 ISK 38.495 ISK Clear" at bounding box center [196, 223] width 179 height 56
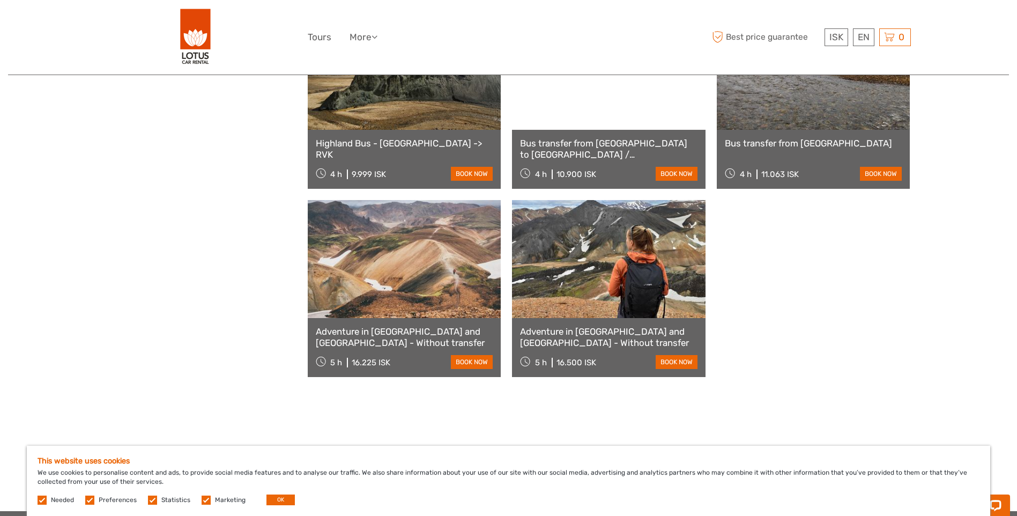
scroll to position [704, 0]
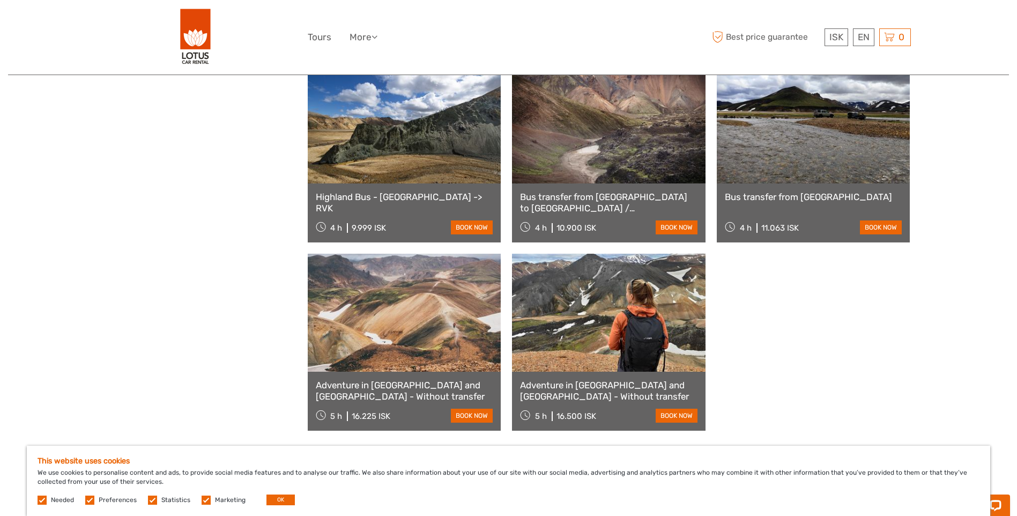
click at [804, 142] on link at bounding box center [814, 124] width 194 height 118
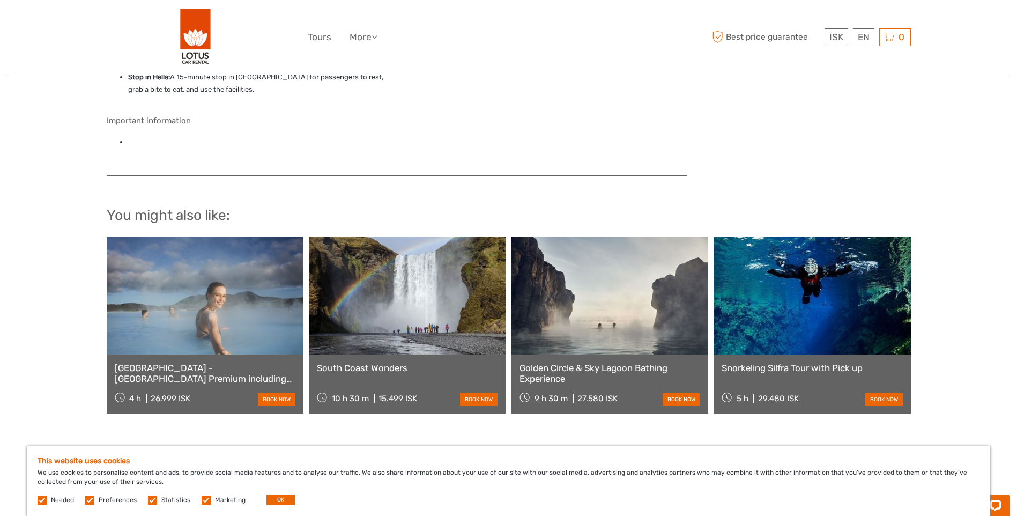
scroll to position [804, 0]
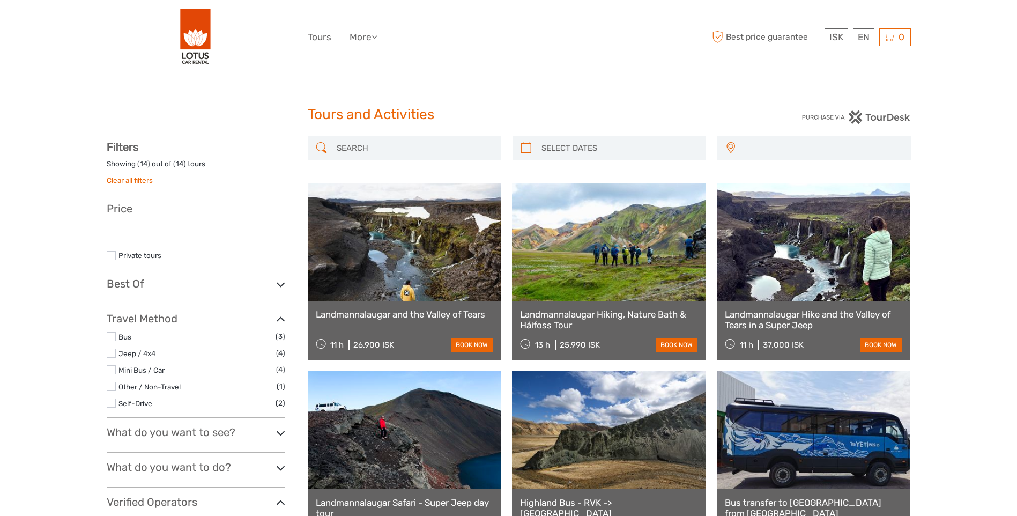
select select
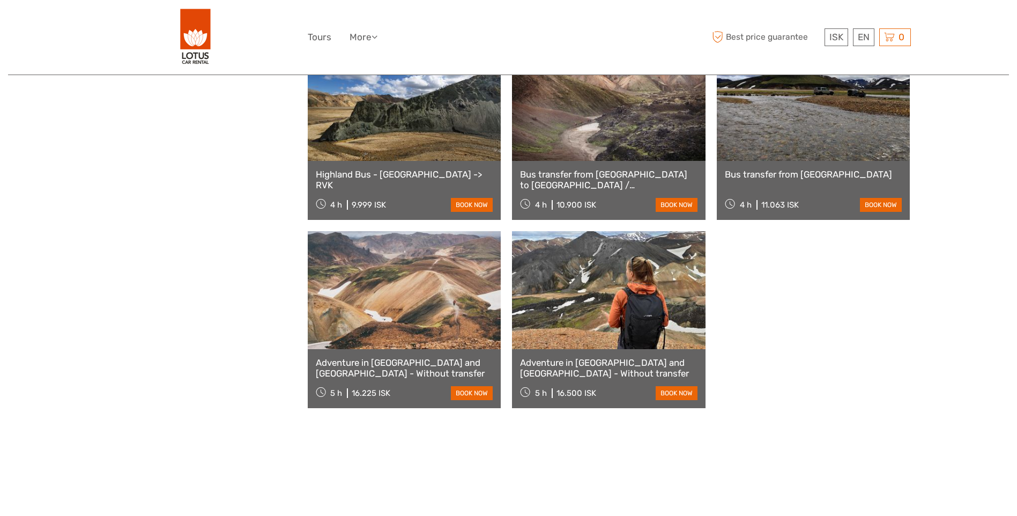
select select
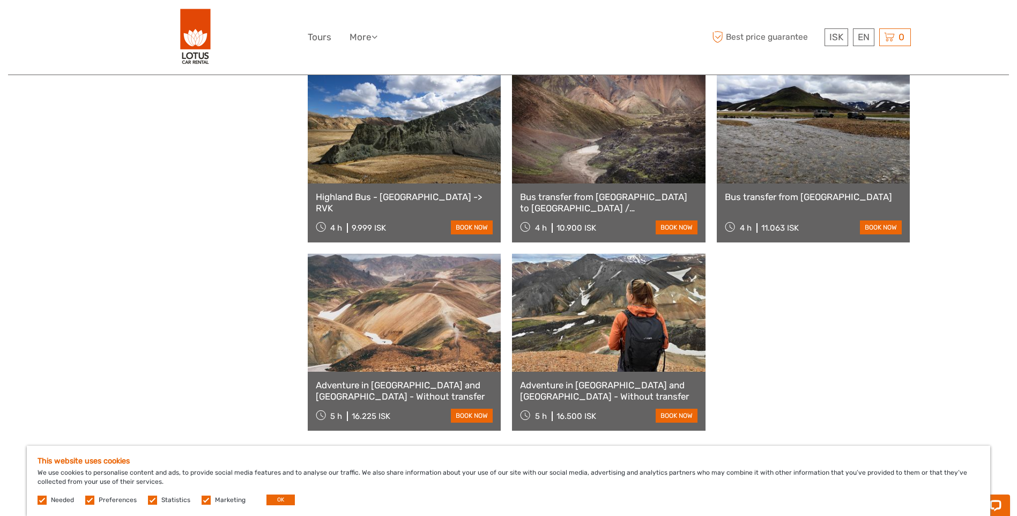
scroll to position [0, 0]
